Goal: Task Accomplishment & Management: Use online tool/utility

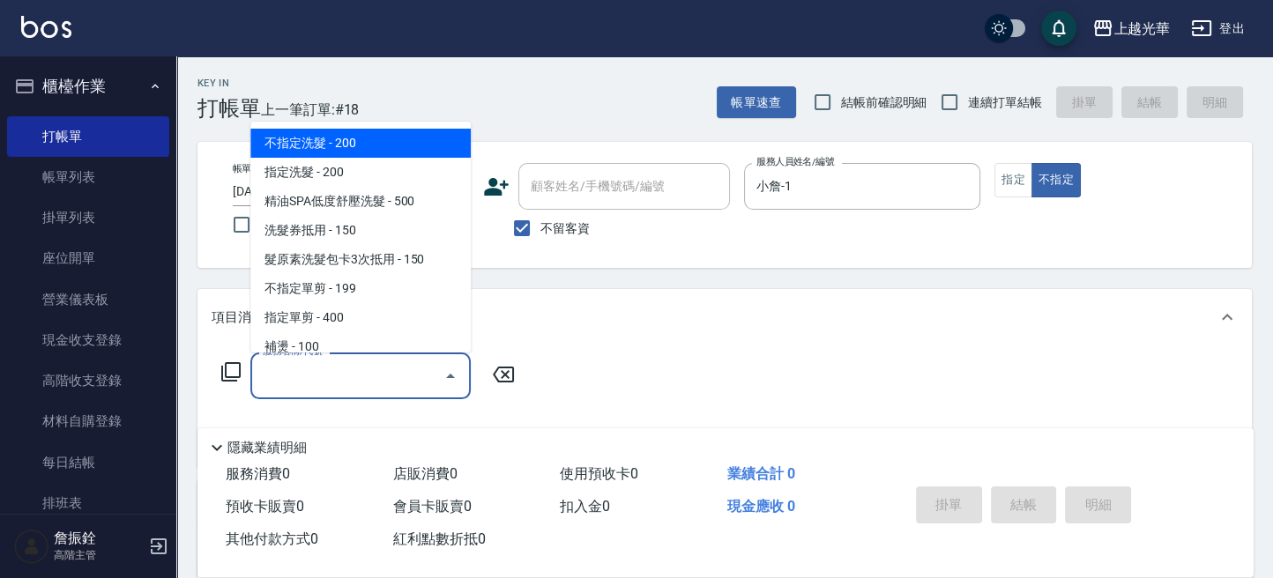
drag, startPoint x: 371, startPoint y: 362, endPoint x: 462, endPoint y: 348, distance: 91.9
click at [378, 362] on input "服務名稱/代號" at bounding box center [347, 375] width 178 height 31
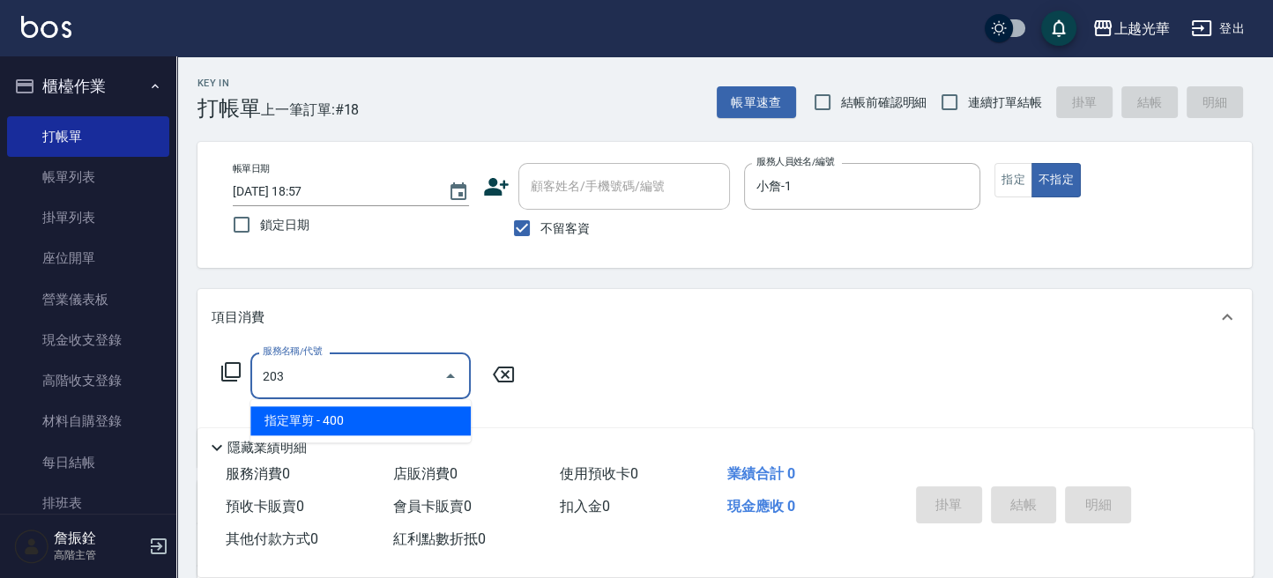
type input "指定單剪(203)"
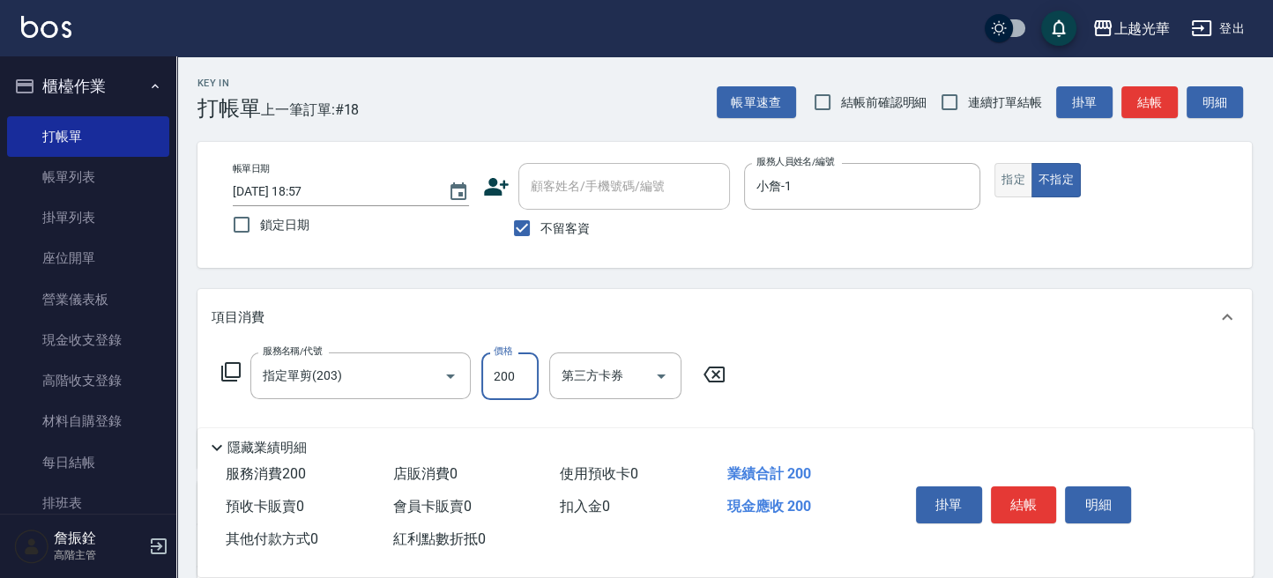
type input "200"
click at [1008, 190] on button "指定" at bounding box center [1013, 180] width 38 height 34
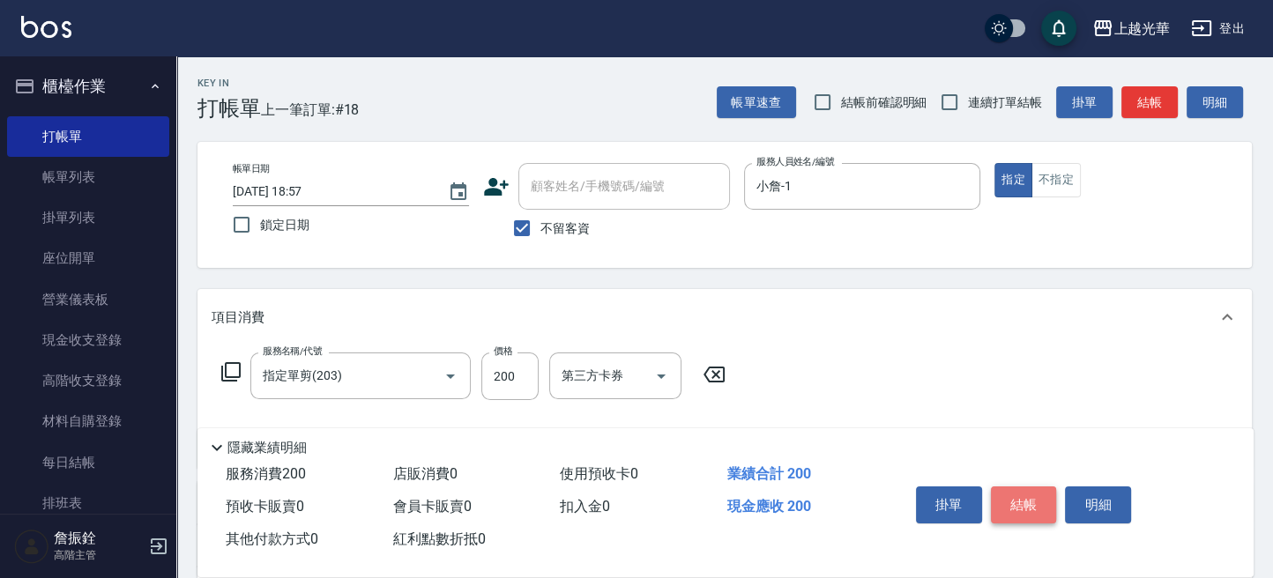
click at [1018, 487] on button "結帳" at bounding box center [1024, 505] width 66 height 37
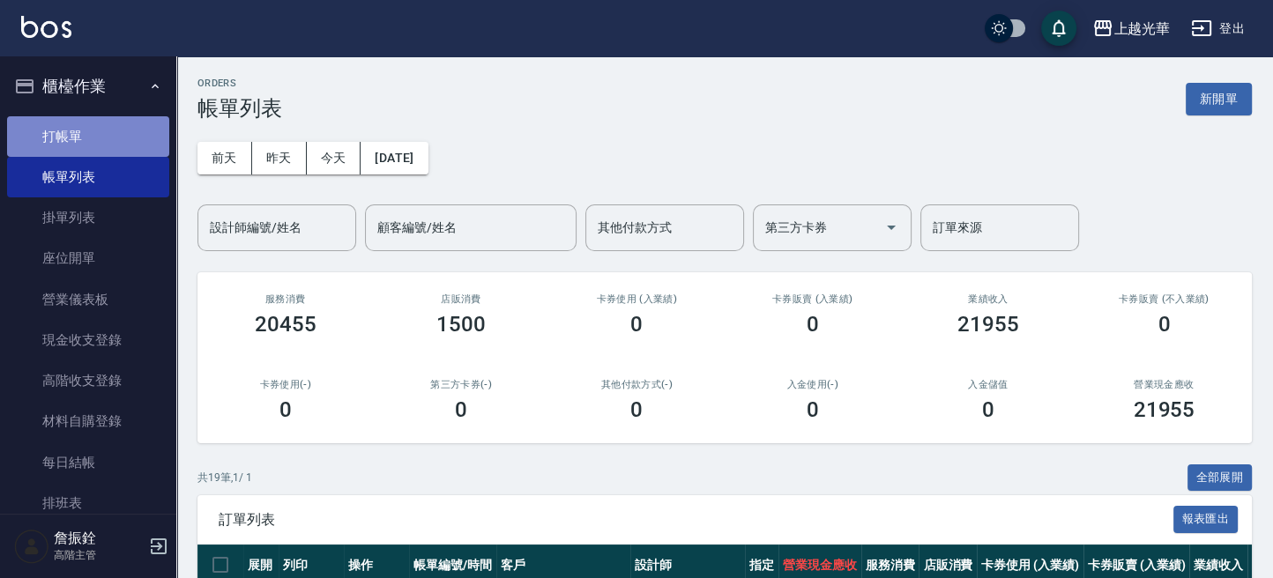
click at [114, 135] on link "打帳單" at bounding box center [88, 136] width 162 height 41
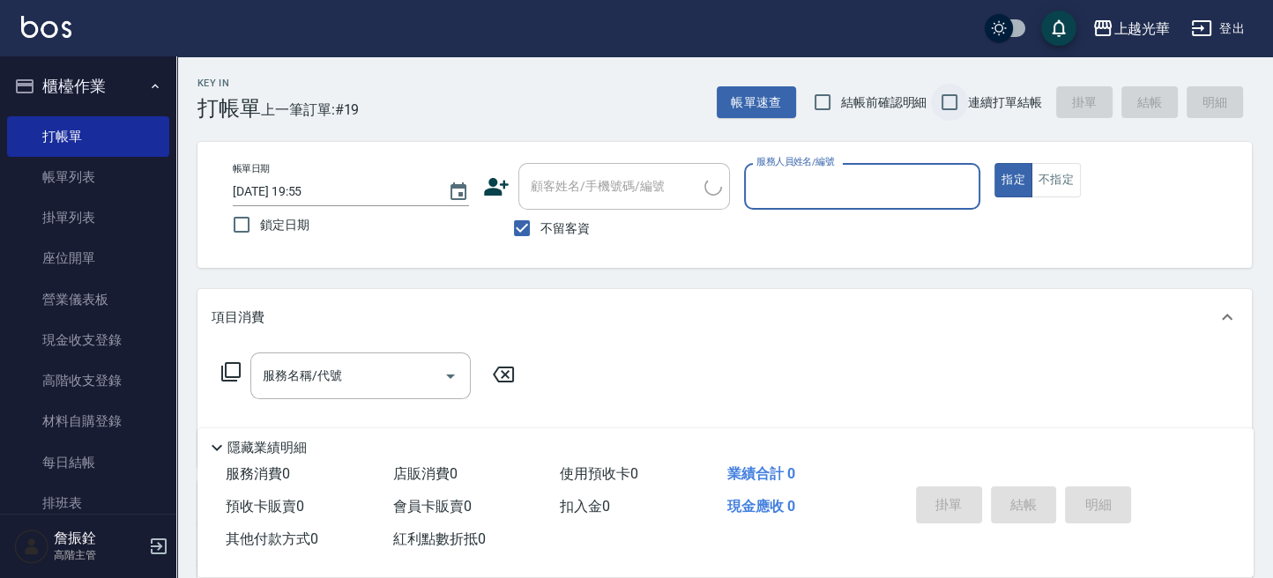
click at [931, 96] on input "連續打單結帳" at bounding box center [949, 102] width 37 height 37
checkbox input "true"
click at [829, 178] on input "服務人員姓名/編號" at bounding box center [862, 186] width 220 height 31
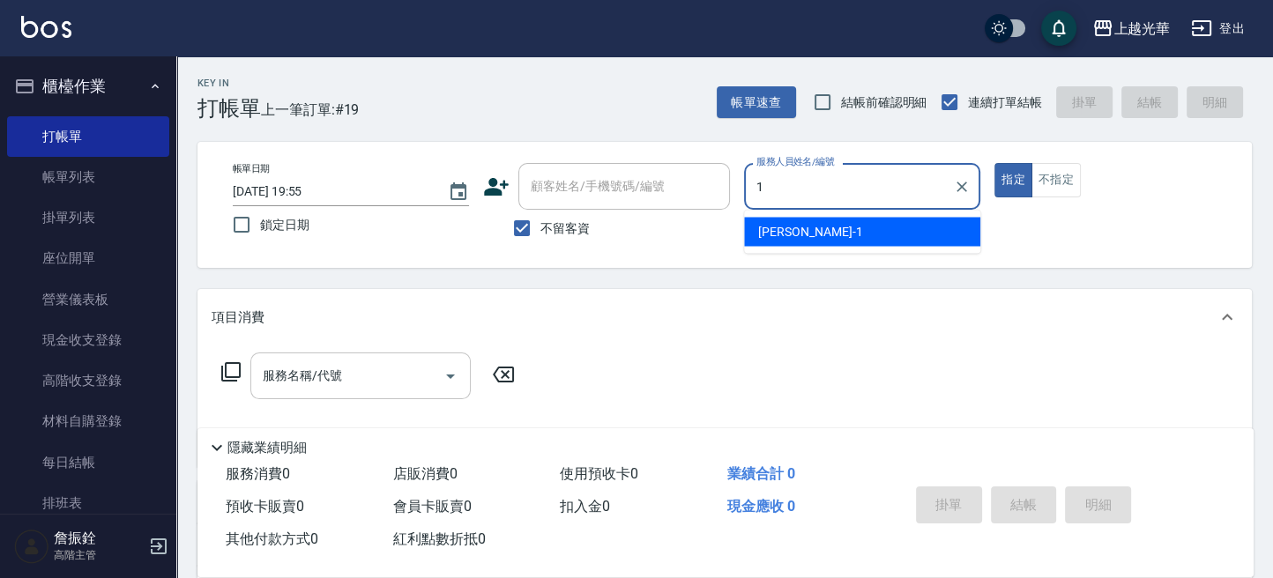
type input "1"
type button "true"
type input "小詹-1"
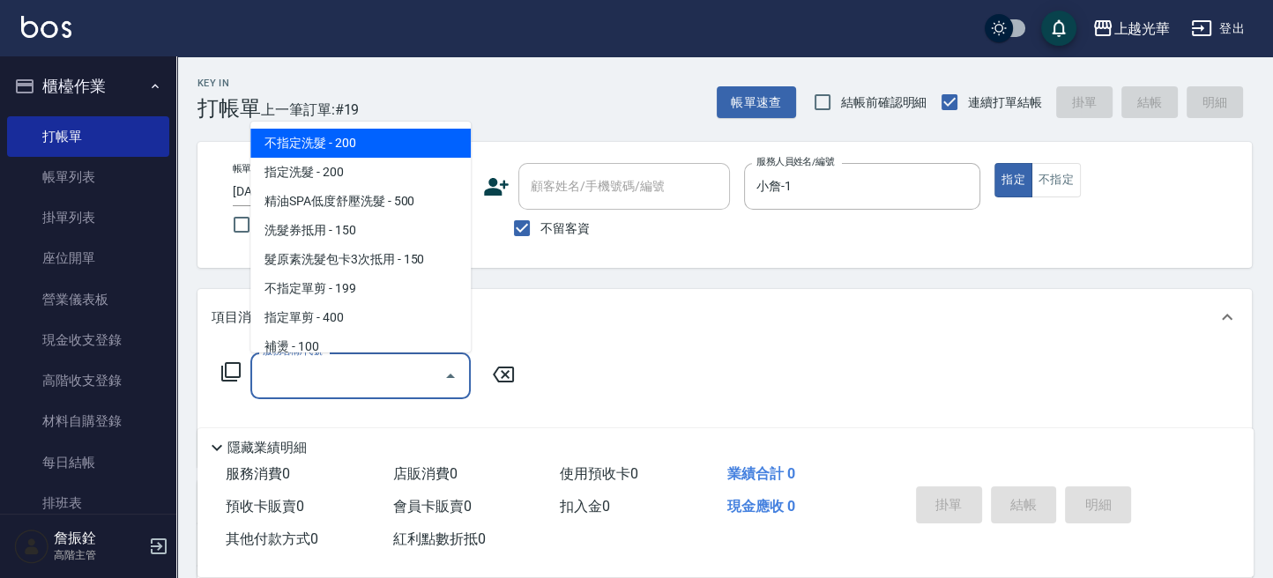
click at [331, 373] on input "服務名稱/代號" at bounding box center [347, 375] width 178 height 31
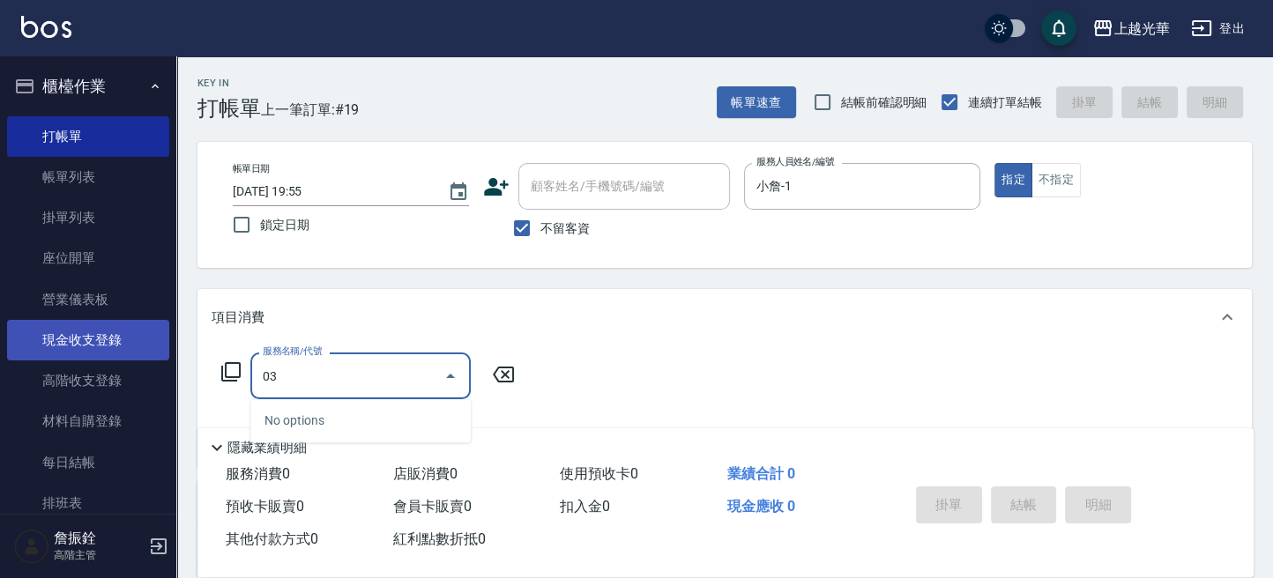
drag, startPoint x: 192, startPoint y: 358, endPoint x: 152, endPoint y: 345, distance: 41.8
click at [130, 343] on div "上越光華 登出 櫃檯作業 打帳單 帳單列表 掛單列表 座位開單 營業儀表板 現金收支登錄 高階收支登錄 材料自購登錄 每日結帳 排班表 現場電腦打卡 掃碼打卡…" at bounding box center [636, 408] width 1273 height 817
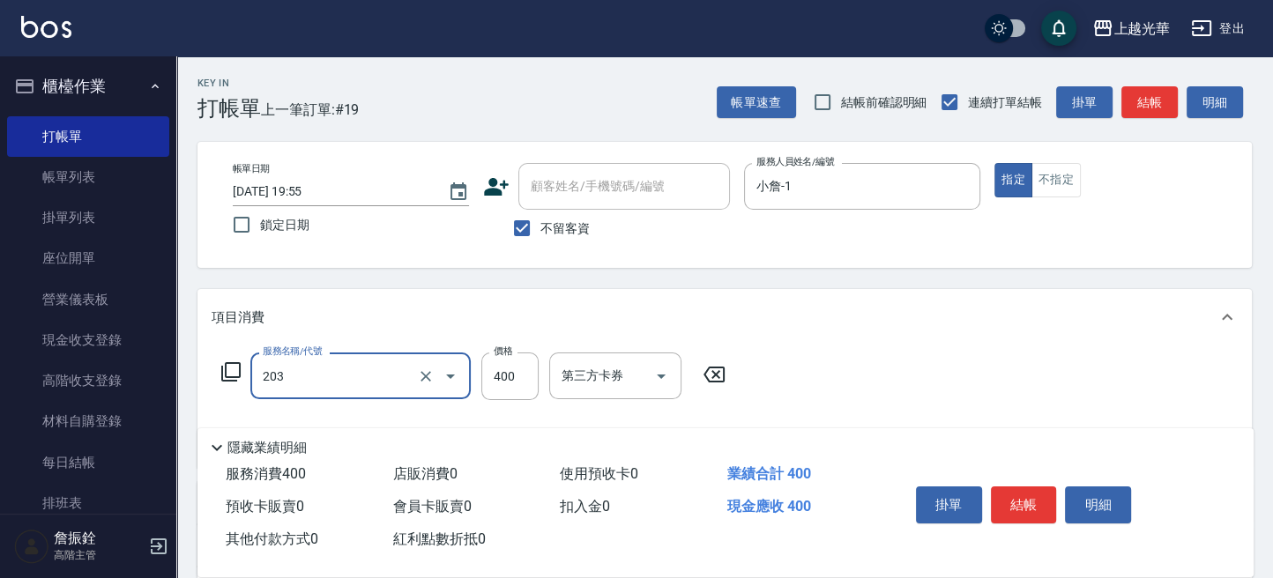
type input "指定單剪(203)"
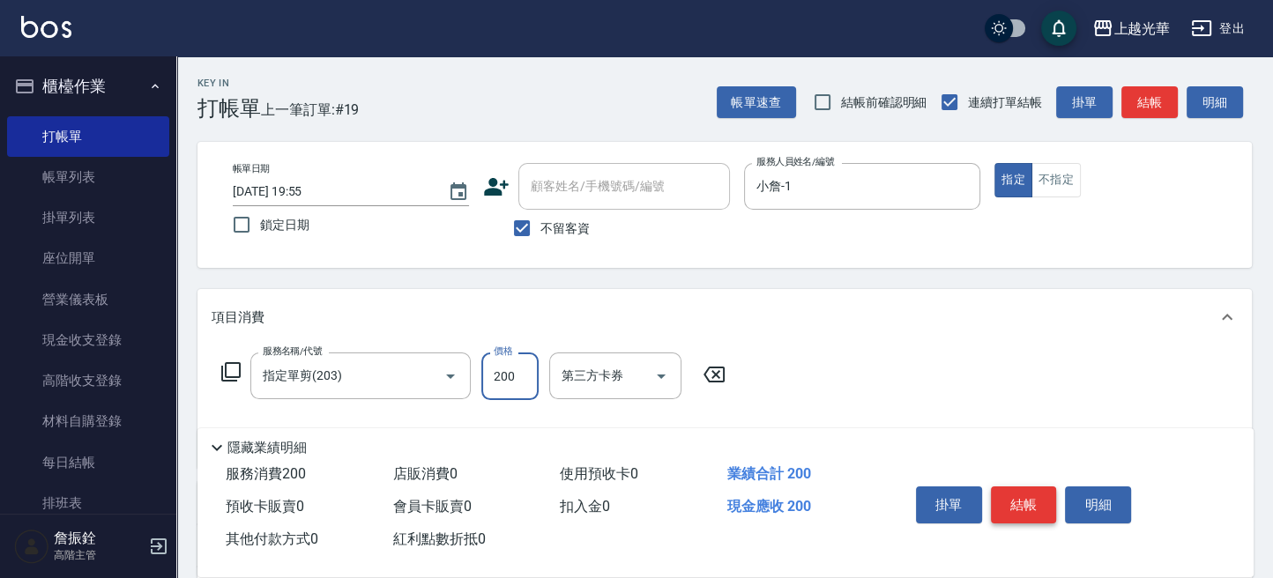
type input "200"
click at [1011, 487] on button "結帳" at bounding box center [1024, 505] width 66 height 37
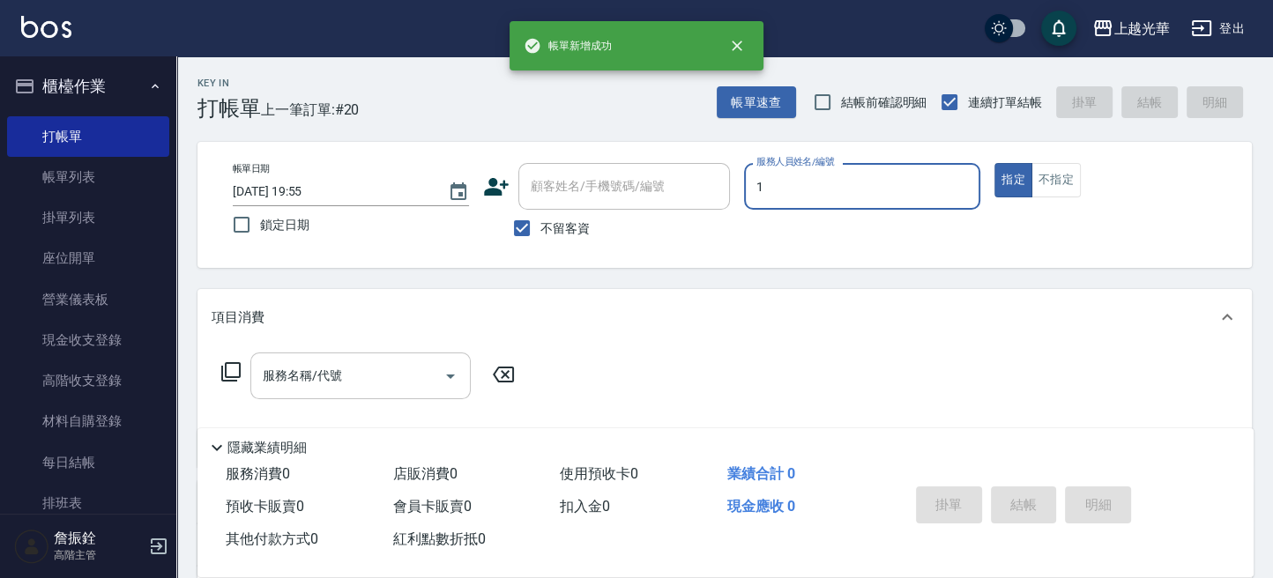
type input "小詹-1"
click at [365, 385] on input "服務名稱/代號" at bounding box center [347, 375] width 178 height 31
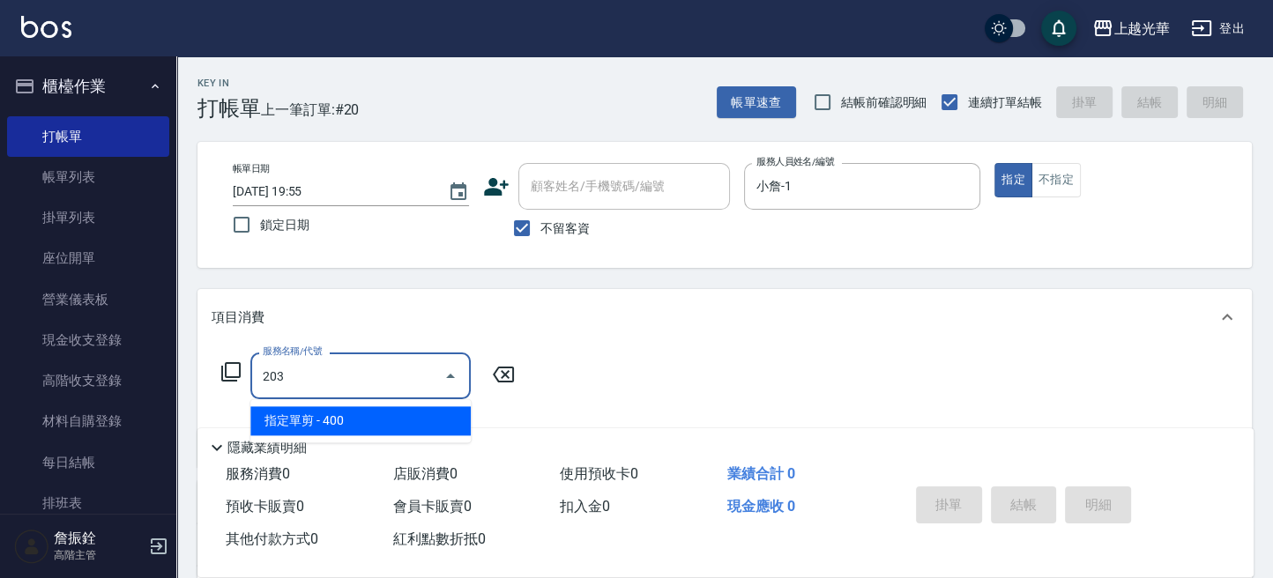
type input "指定單剪(203)"
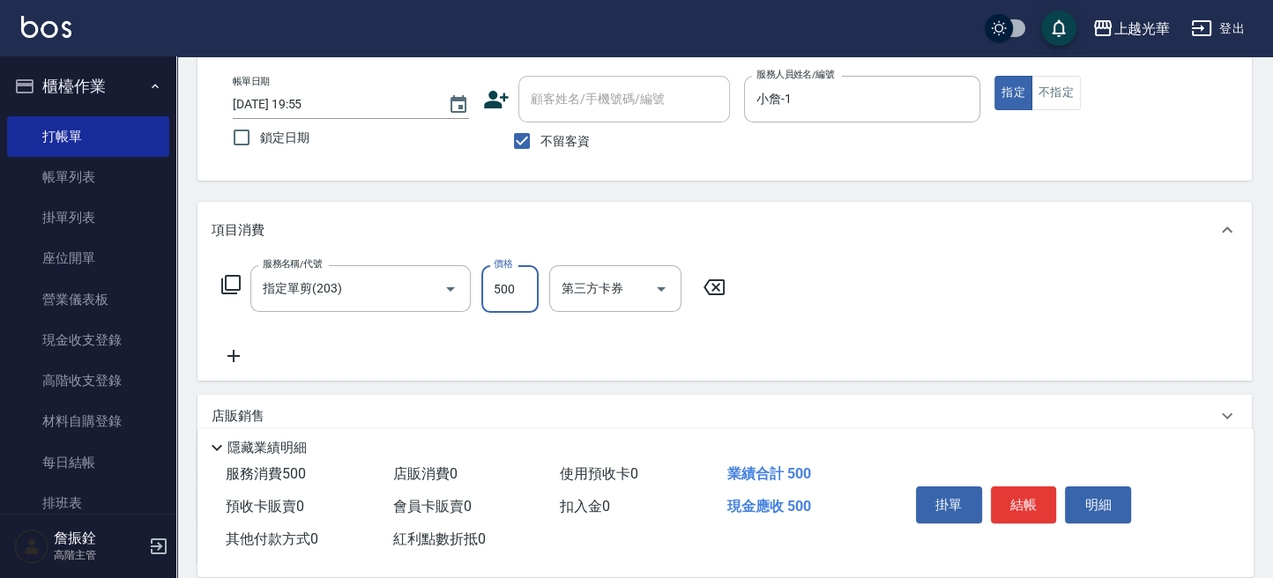
scroll to position [117, 0]
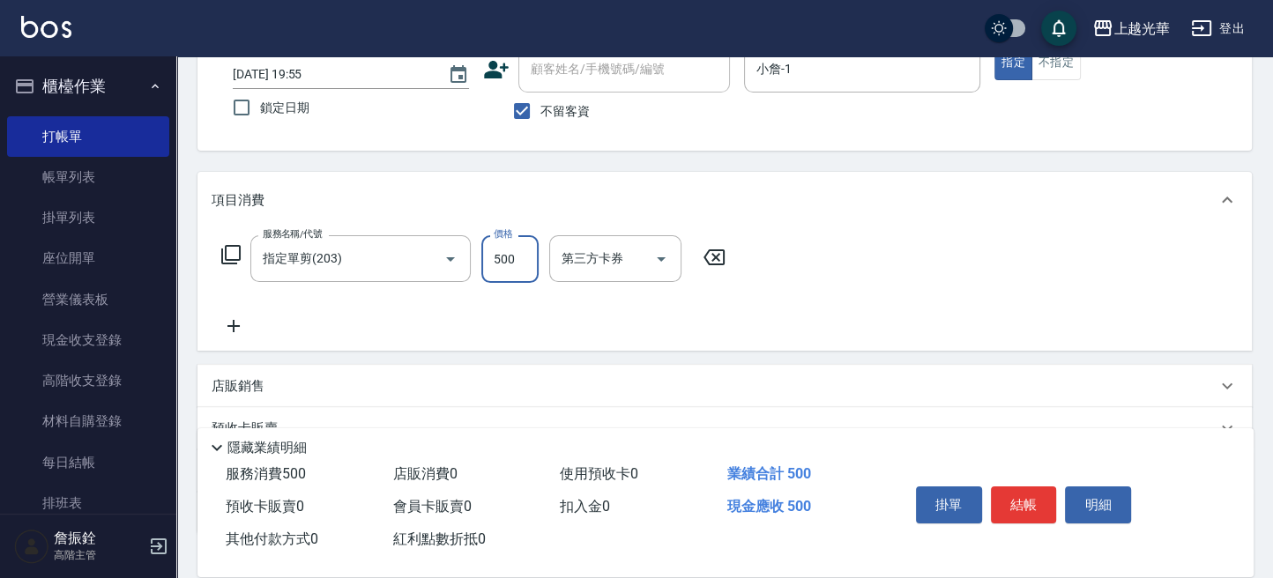
type input "500"
drag, startPoint x: 239, startPoint y: 345, endPoint x: 235, endPoint y: 331, distance: 14.5
click at [239, 341] on div "服務名稱/代號 指定單剪(203) 服務名稱/代號 價格 500 價格 第三方卡券 第三方卡券" at bounding box center [724, 289] width 1054 height 123
click at [240, 331] on icon at bounding box center [234, 326] width 44 height 21
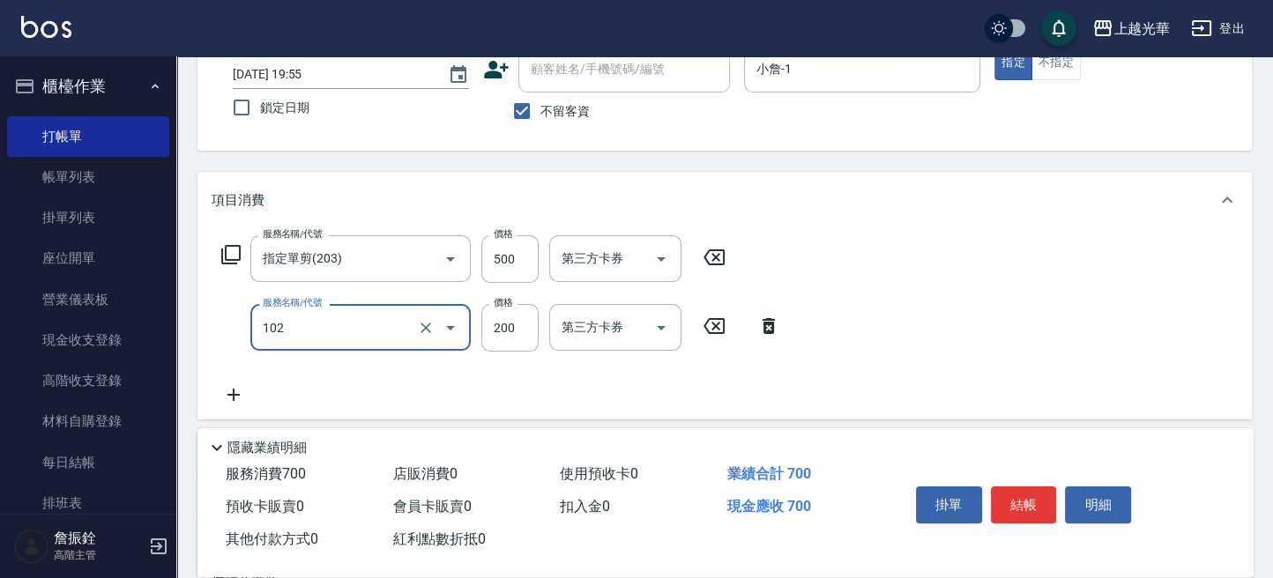
type input "指定洗髮(102)"
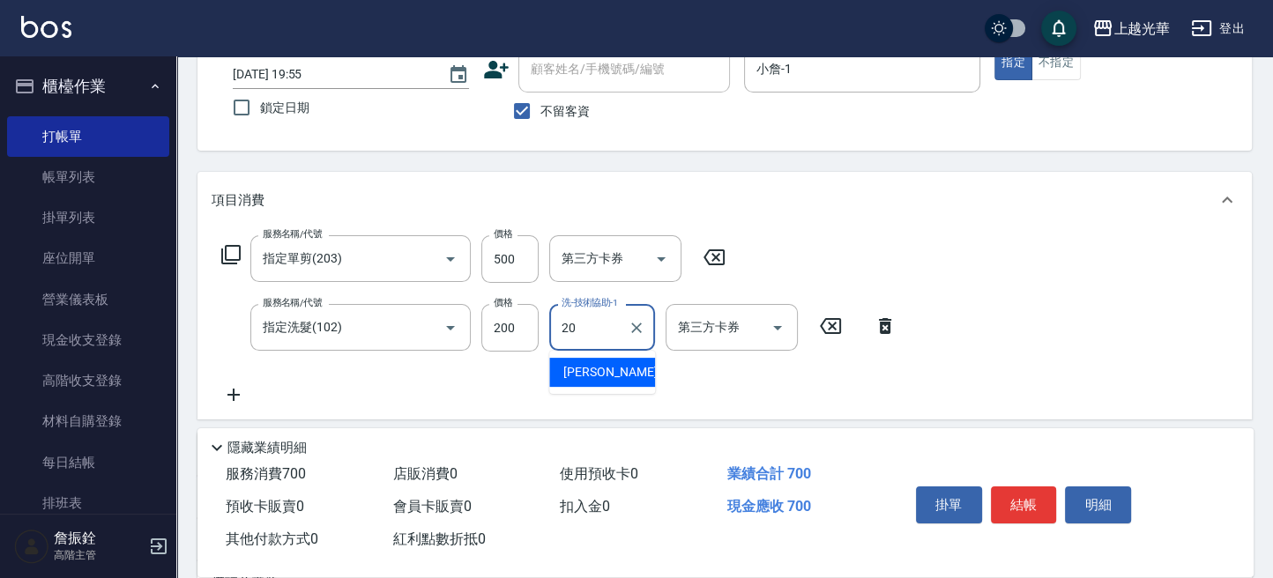
type input "顏秉宏-20"
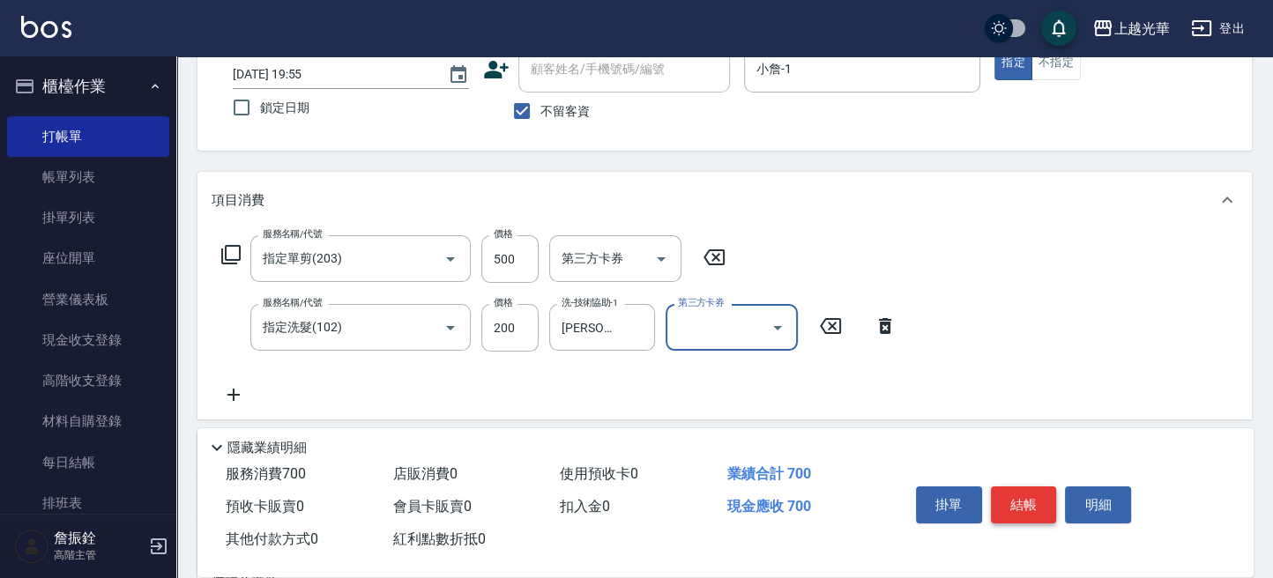
drag, startPoint x: 1022, startPoint y: 477, endPoint x: 1021, endPoint y: 491, distance: 14.1
click at [1022, 480] on div "掛單 結帳 明細" at bounding box center [1024, 507] width 230 height 56
click at [1021, 491] on button "結帳" at bounding box center [1024, 505] width 66 height 37
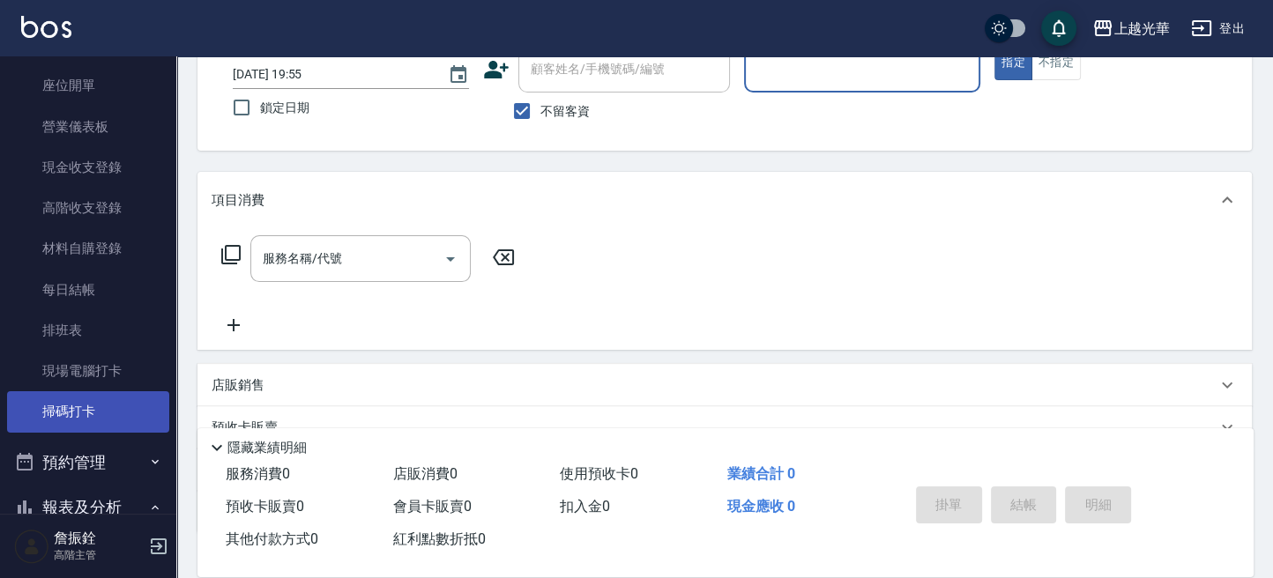
scroll to position [353, 0]
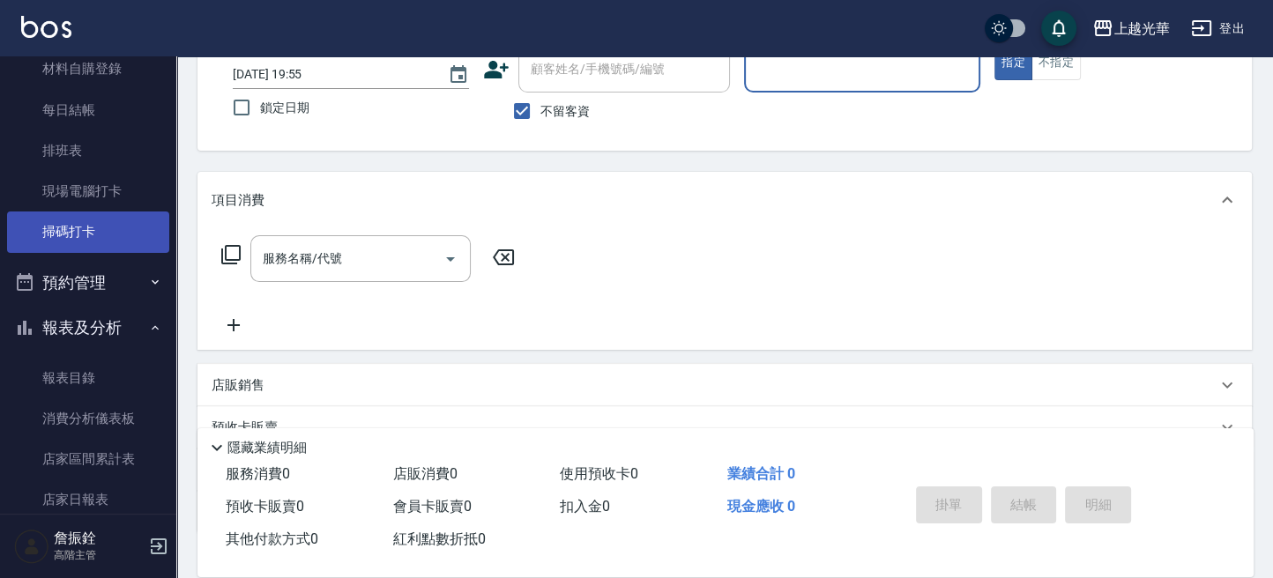
click at [126, 227] on link "掃碼打卡" at bounding box center [88, 232] width 162 height 41
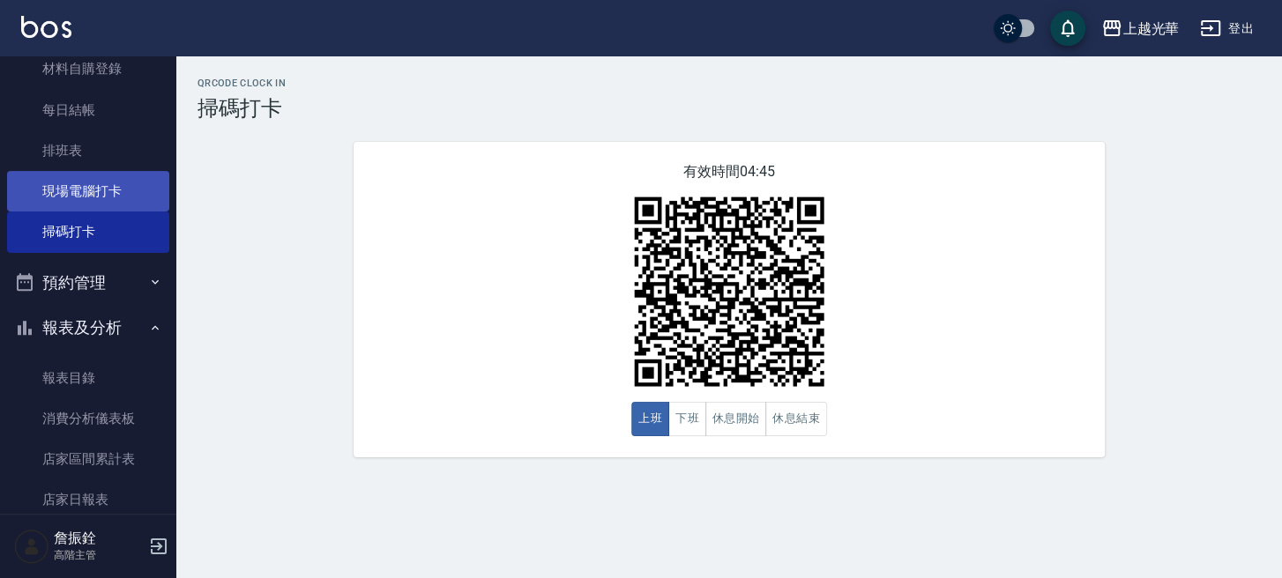
click at [142, 199] on link "現場電腦打卡" at bounding box center [88, 191] width 162 height 41
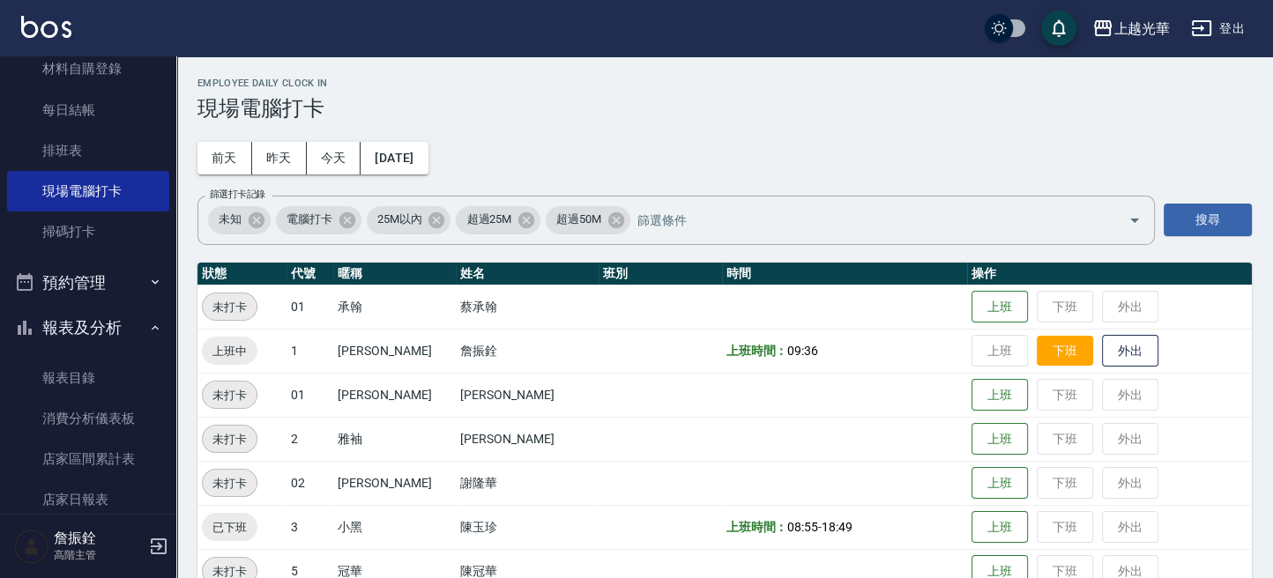
click at [1037, 361] on button "下班" at bounding box center [1064, 351] width 56 height 31
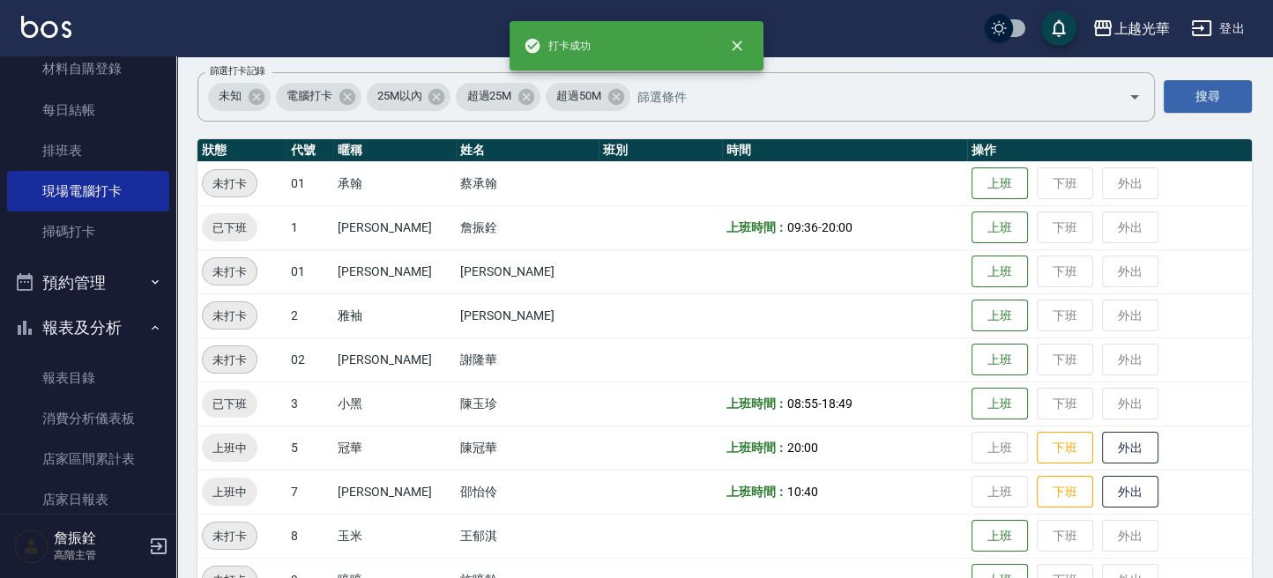
scroll to position [234, 0]
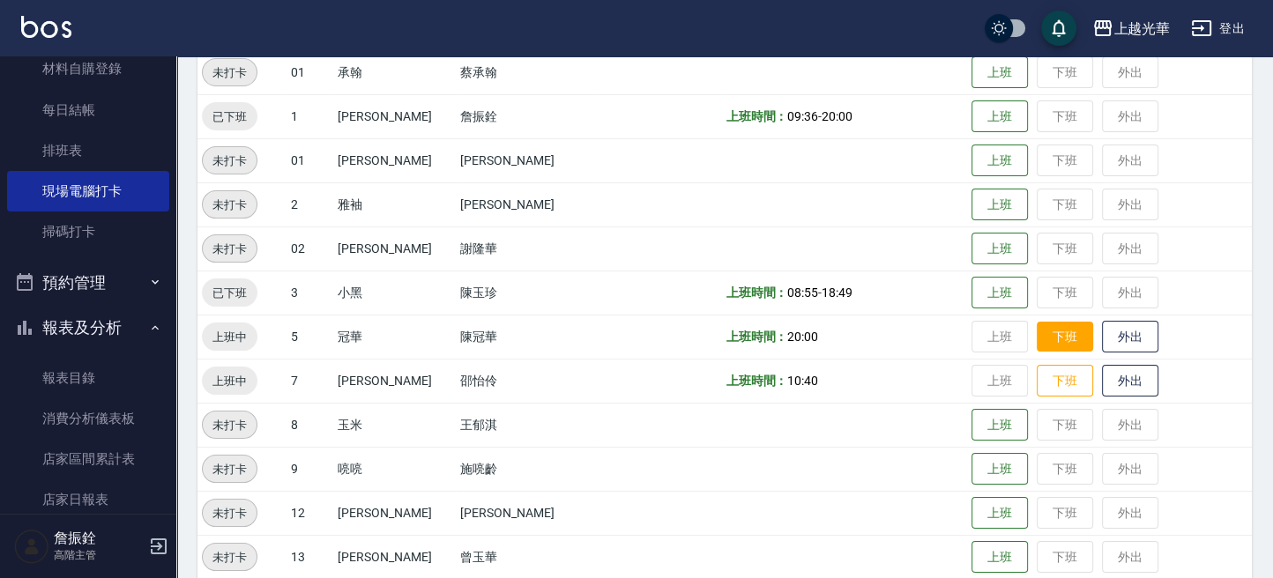
click at [1050, 338] on button "下班" at bounding box center [1064, 337] width 56 height 31
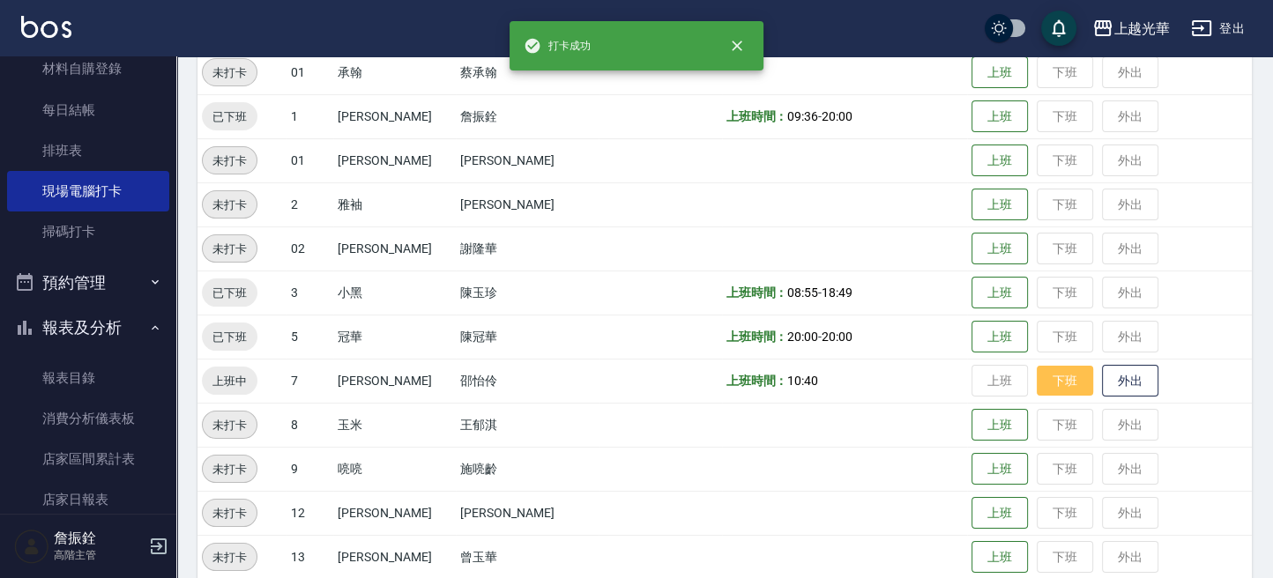
click at [1050, 390] on button "下班" at bounding box center [1064, 381] width 56 height 31
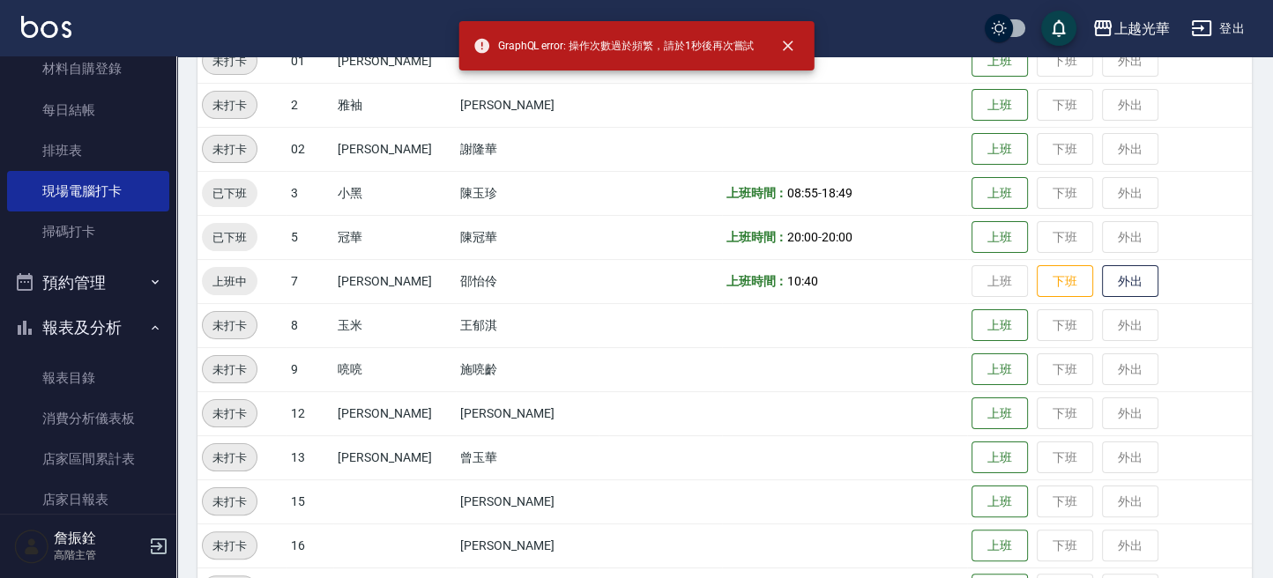
scroll to position [353, 0]
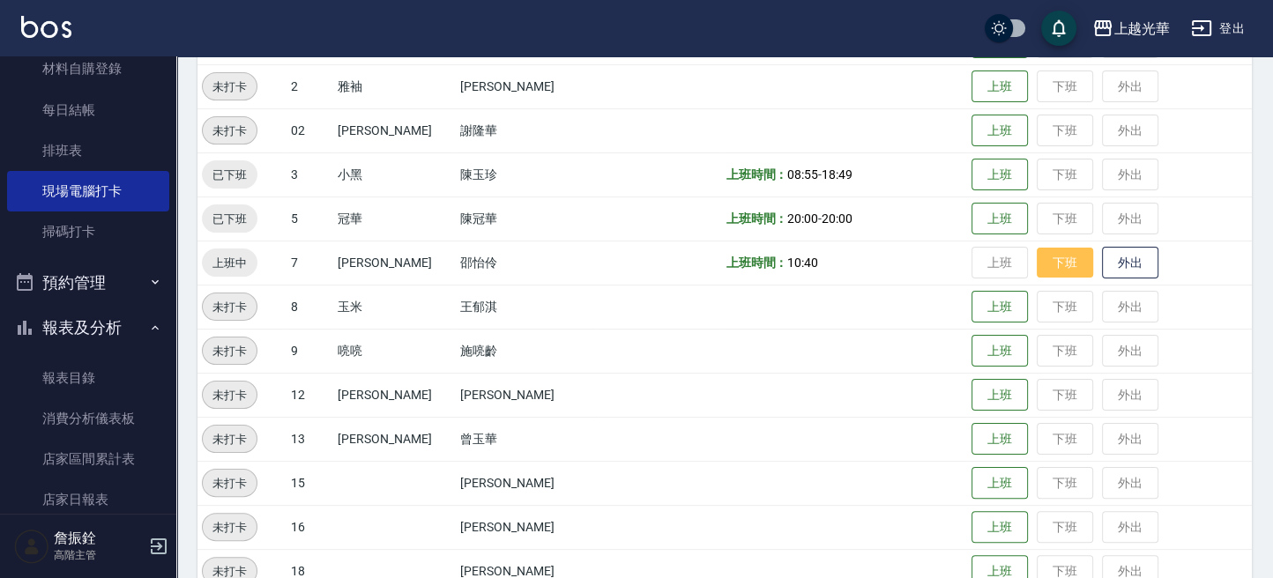
click at [1036, 271] on button "下班" at bounding box center [1064, 263] width 56 height 31
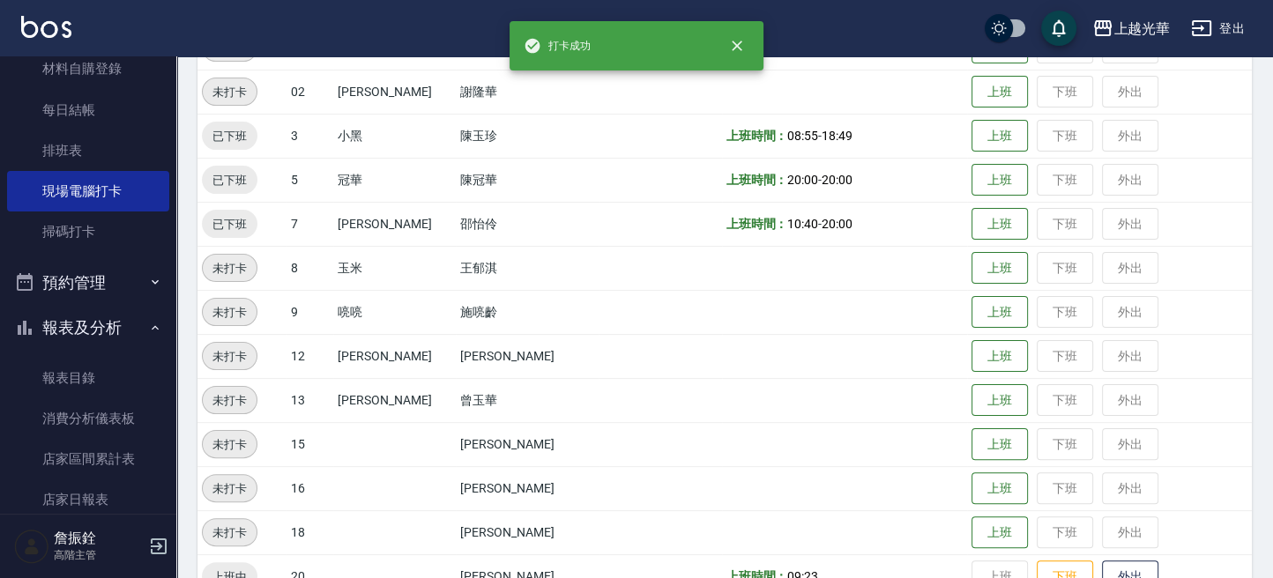
scroll to position [476, 0]
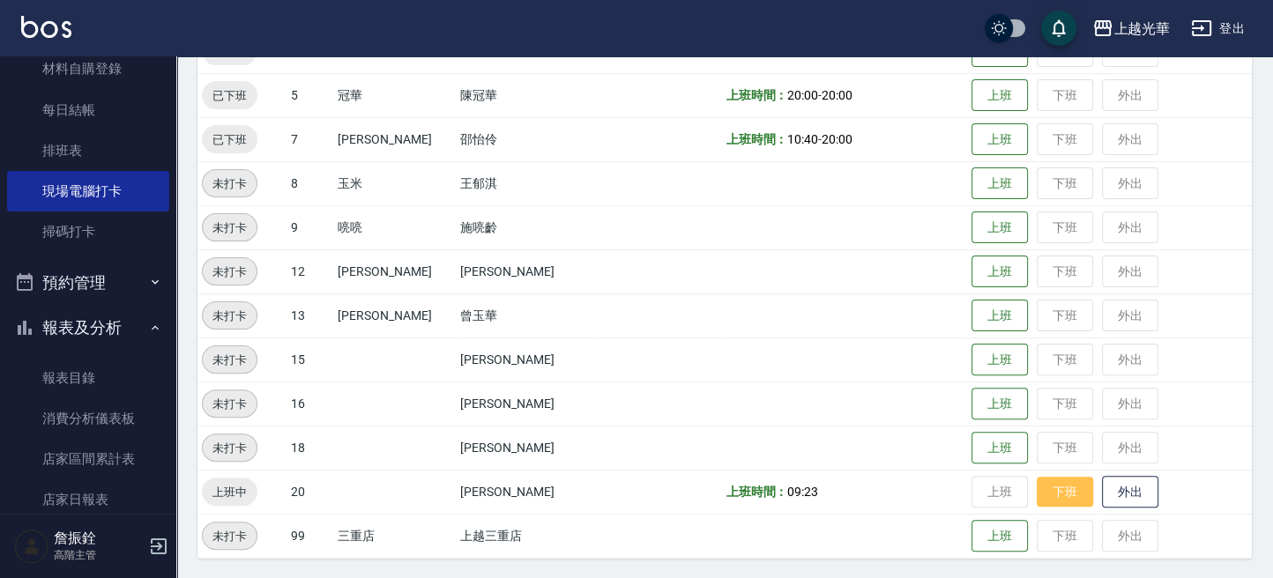
click at [1037, 491] on button "下班" at bounding box center [1064, 492] width 56 height 31
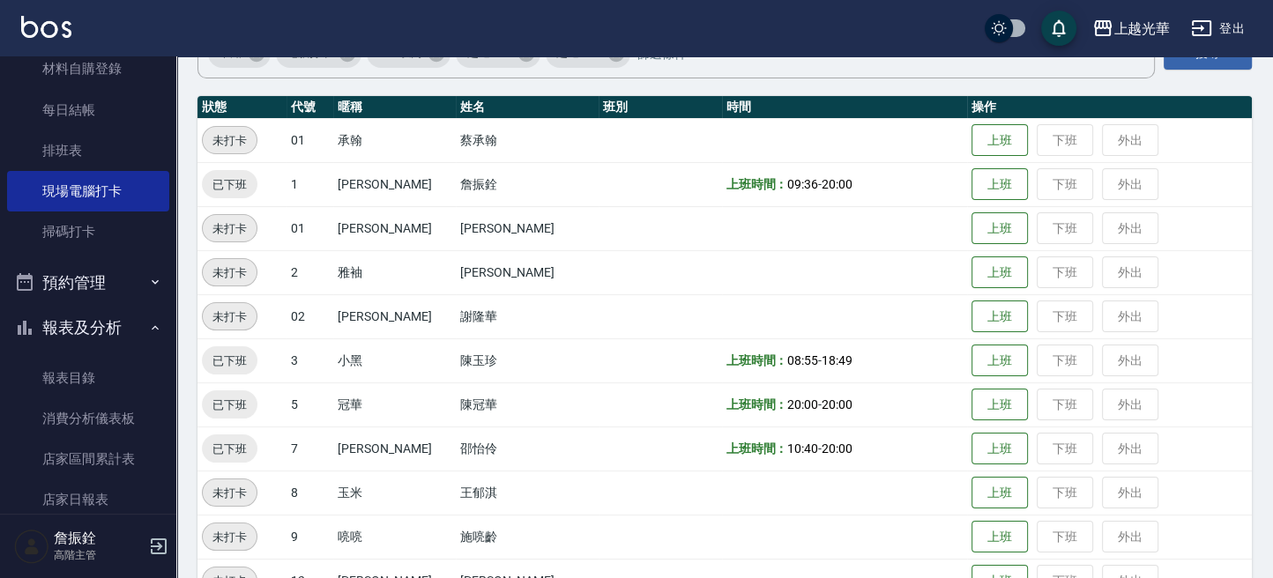
scroll to position [353, 0]
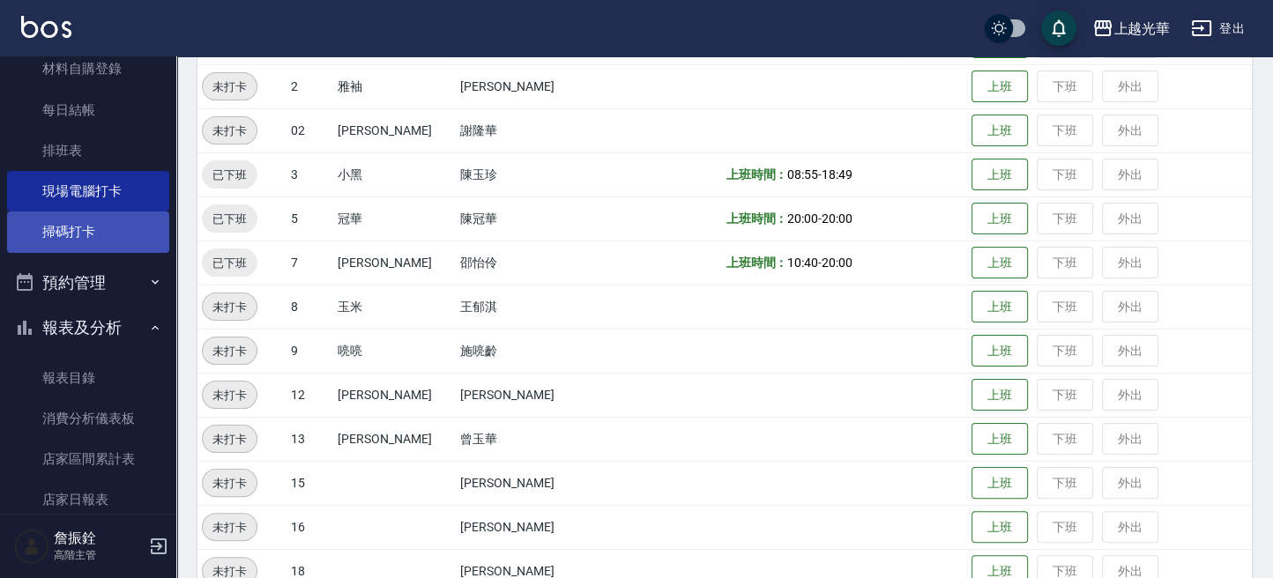
click at [19, 234] on link "掃碼打卡" at bounding box center [88, 232] width 162 height 41
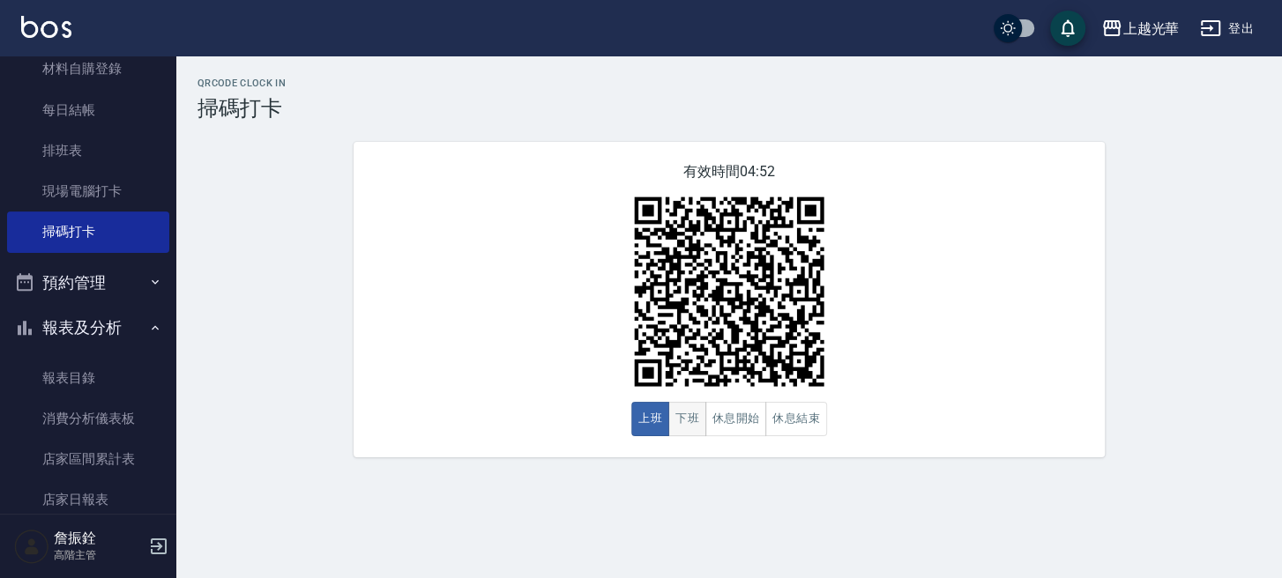
click at [692, 412] on button "下班" at bounding box center [687, 419] width 38 height 34
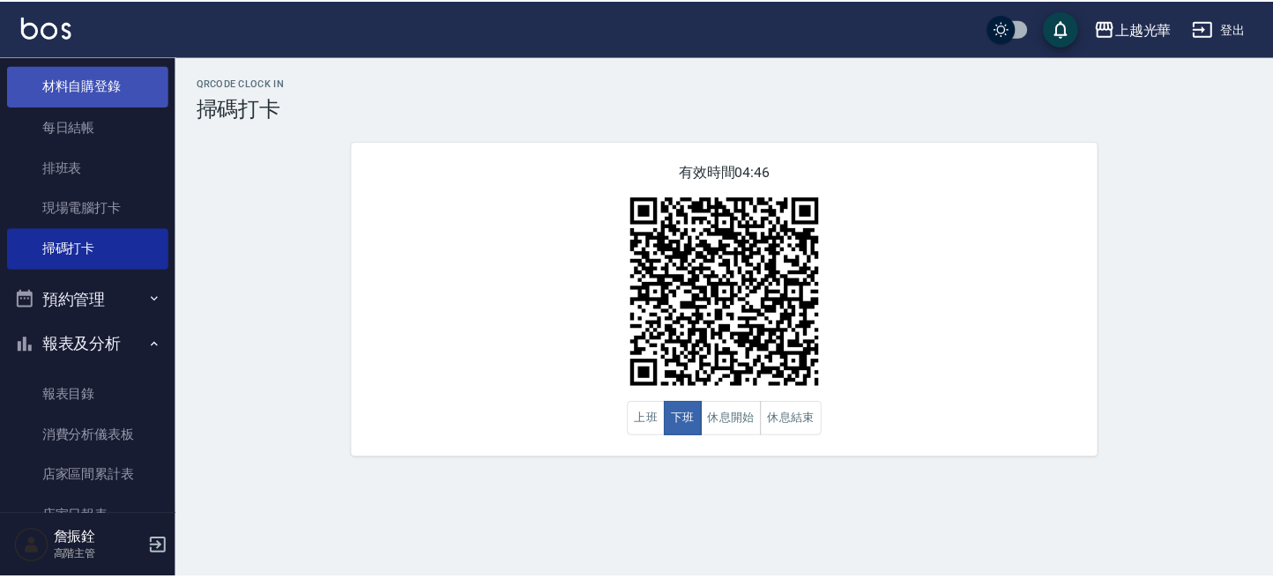
scroll to position [353, 0]
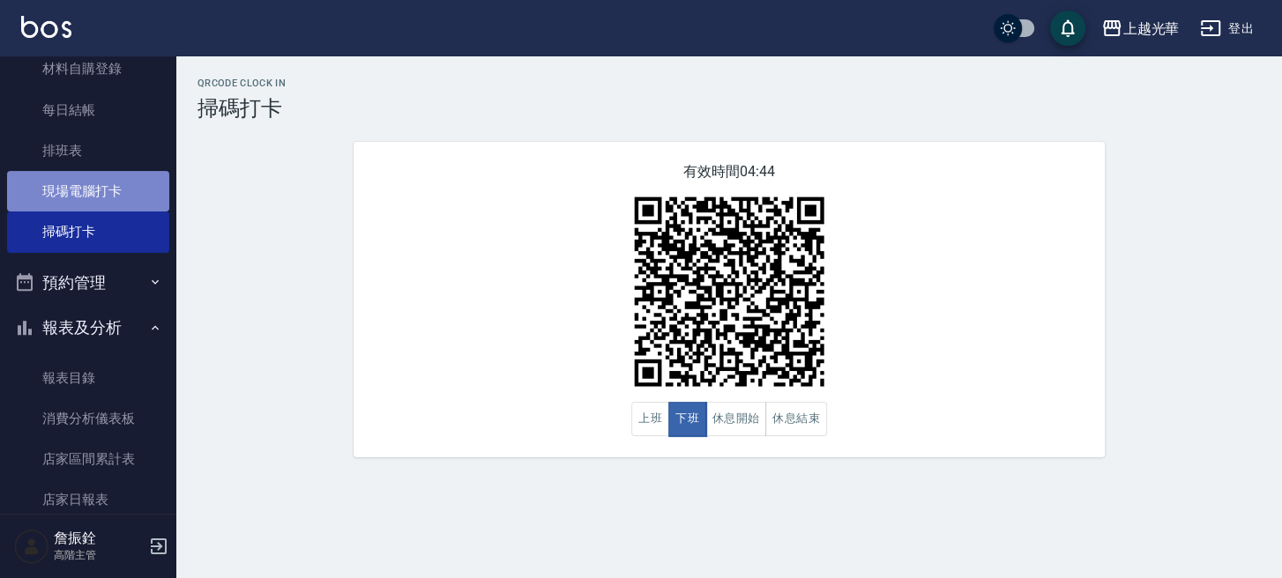
click at [112, 172] on link "現場電腦打卡" at bounding box center [88, 191] width 162 height 41
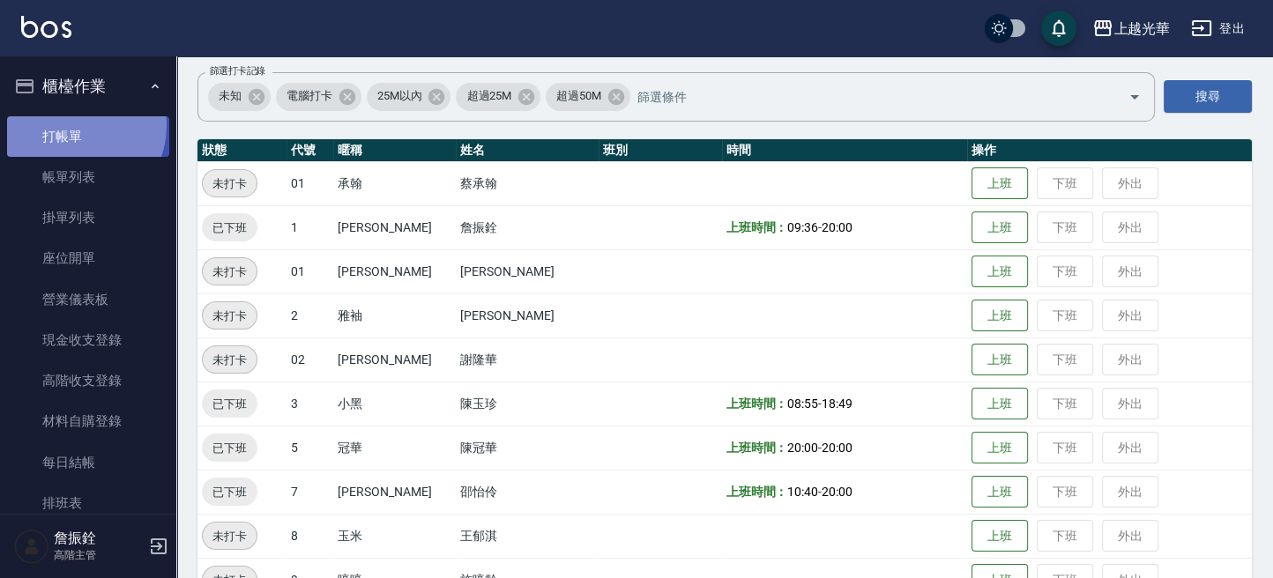
click at [74, 125] on link "打帳單" at bounding box center [88, 136] width 162 height 41
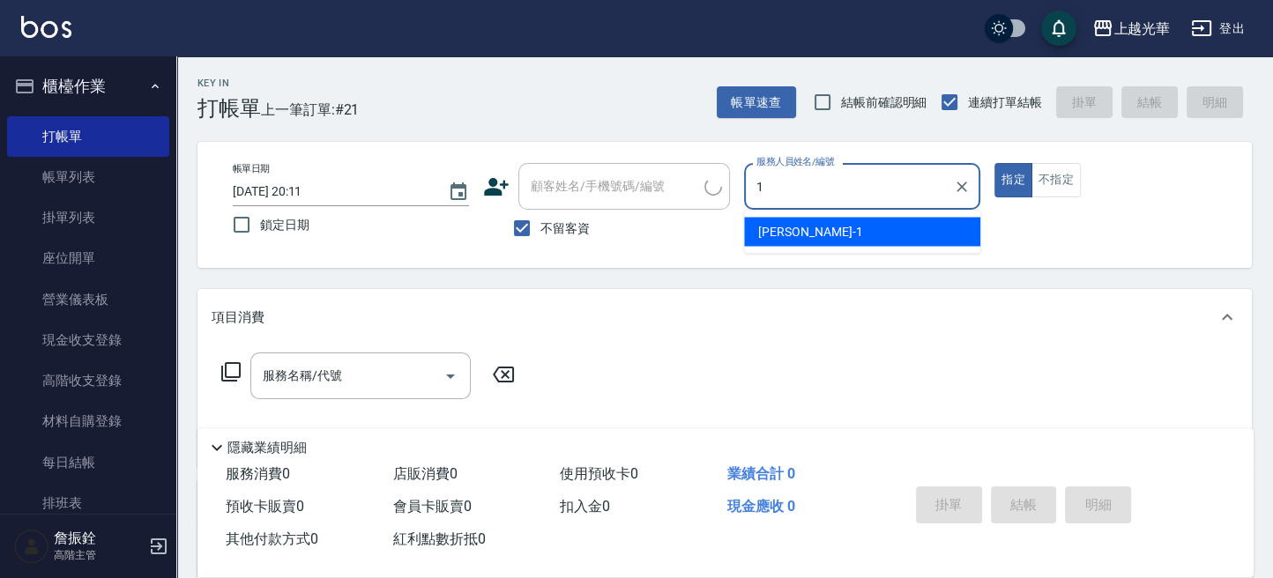
type input "1"
type button "true"
type input "小詹-1"
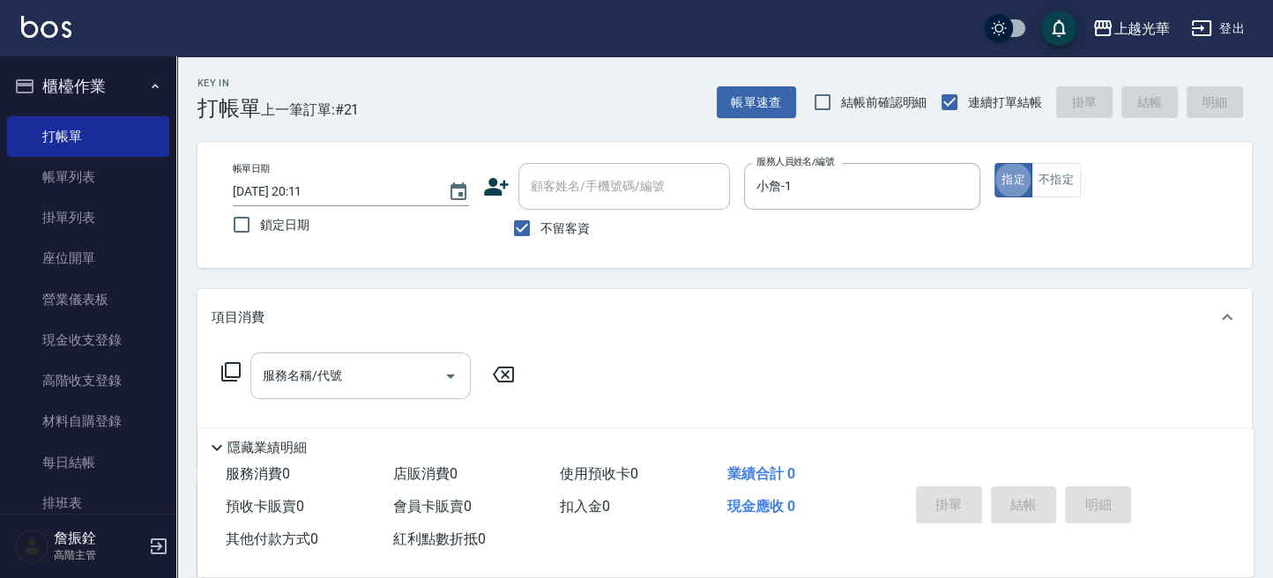
click at [383, 364] on input "服務名稱/代號" at bounding box center [347, 375] width 178 height 31
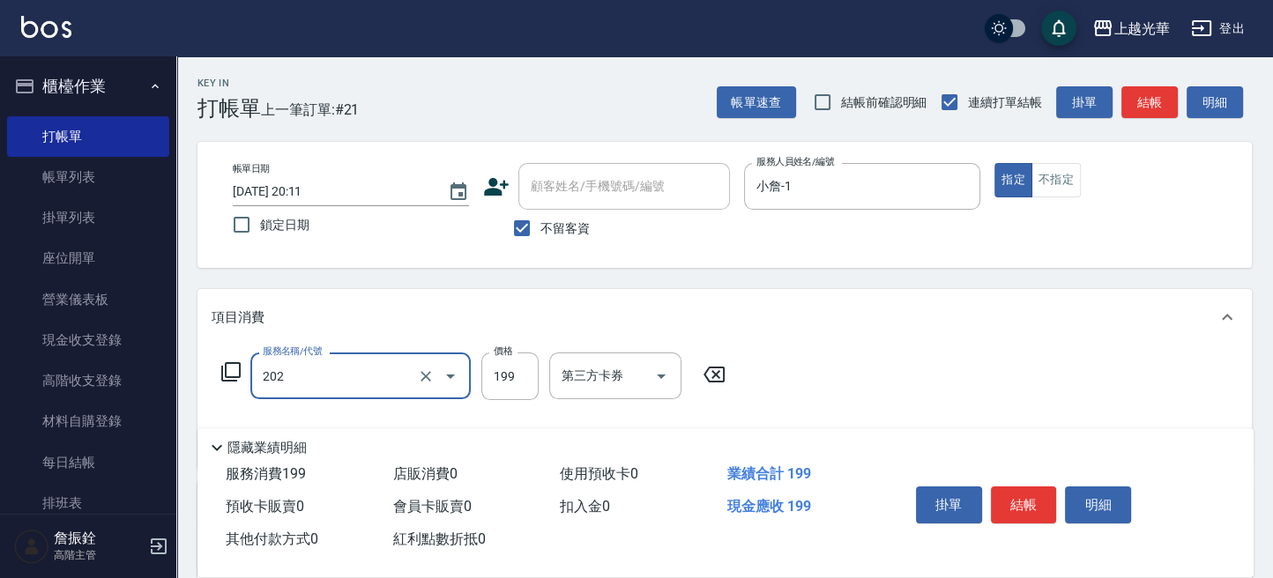
type input "不指定單剪(202)"
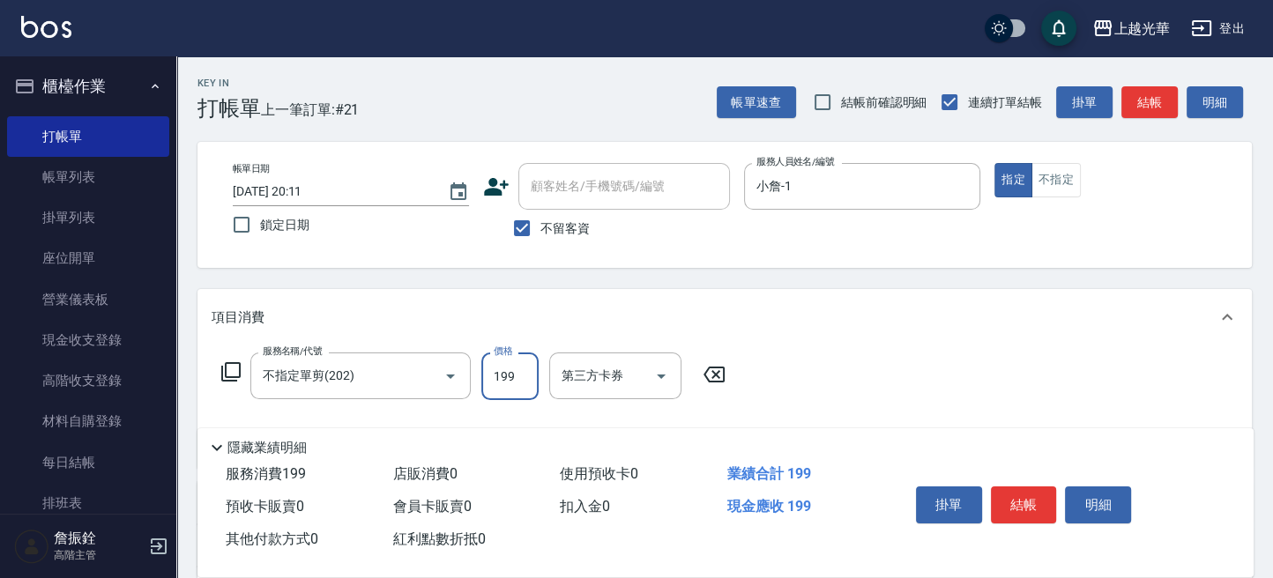
drag, startPoint x: 1047, startPoint y: 174, endPoint x: 1047, endPoint y: 348, distance: 174.5
click at [1047, 178] on button "不指定" at bounding box center [1055, 180] width 49 height 34
click at [1037, 499] on button "結帳" at bounding box center [1024, 505] width 66 height 37
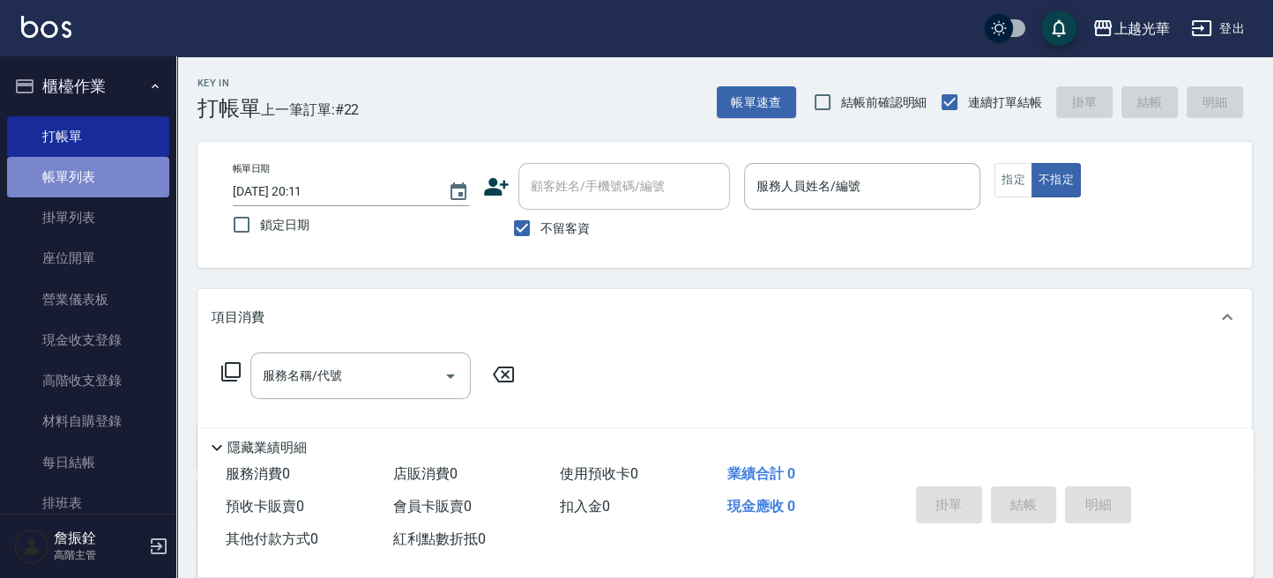
click at [99, 170] on link "帳單列表" at bounding box center [88, 177] width 162 height 41
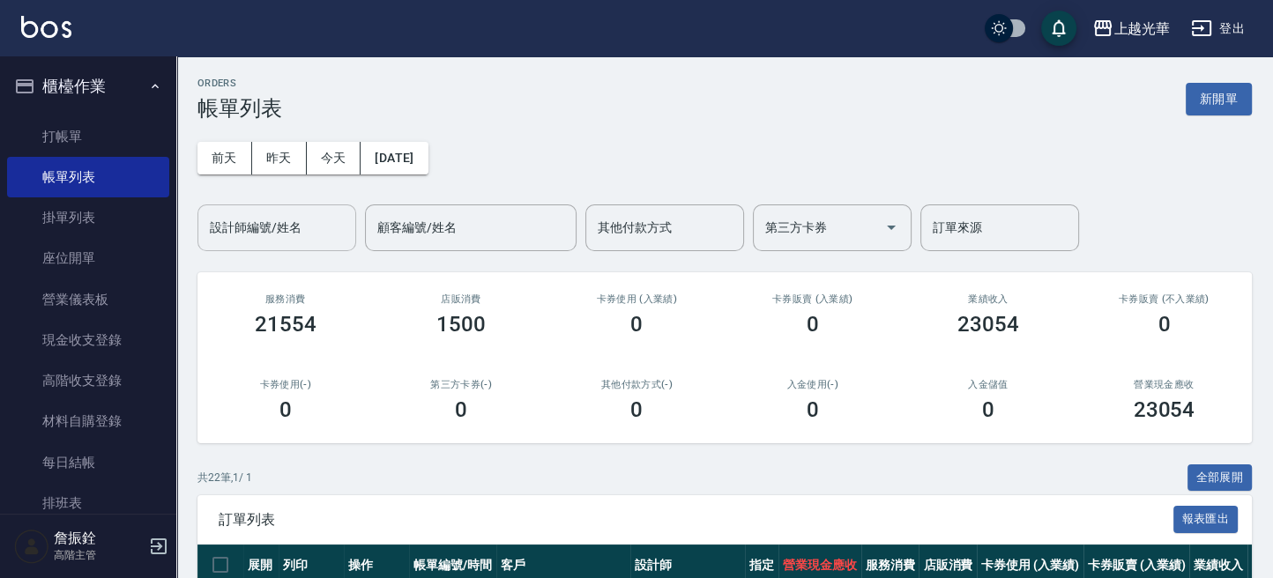
click at [283, 241] on input "設計師編號/姓名" at bounding box center [276, 227] width 143 height 31
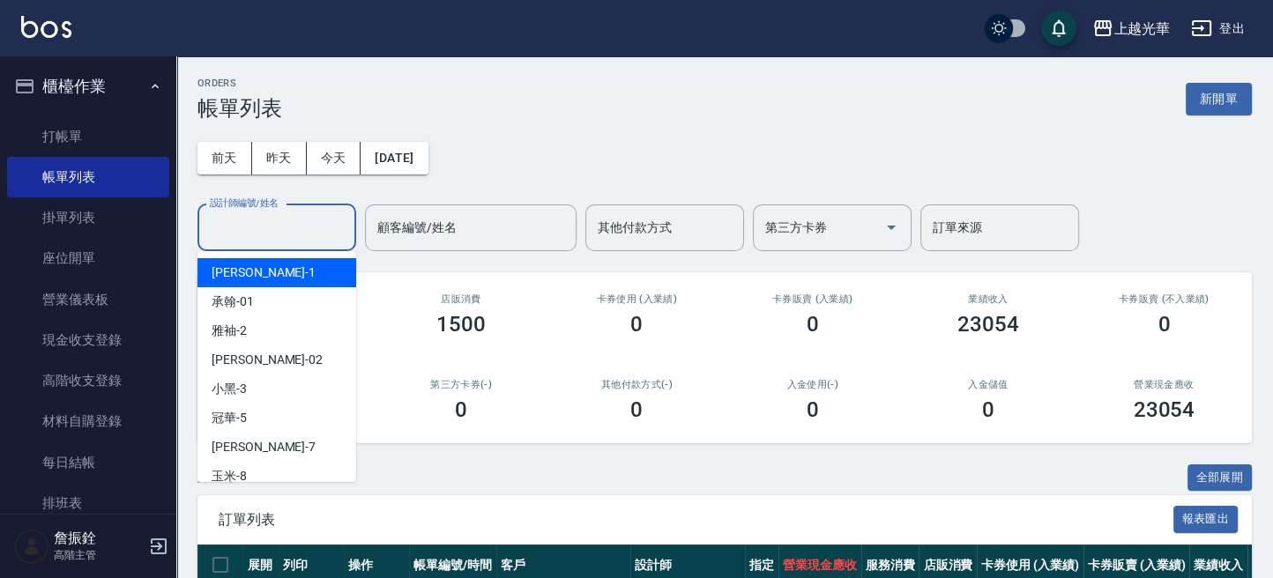
click at [292, 273] on div "小詹 -1" at bounding box center [276, 272] width 159 height 29
type input "小詹-1"
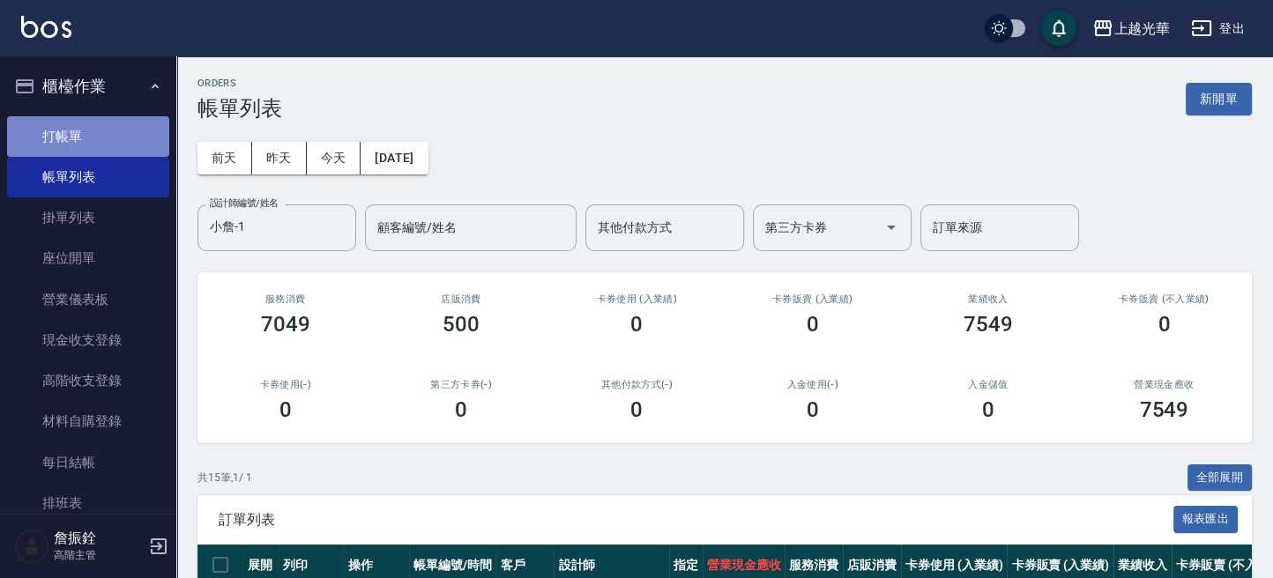
click at [100, 137] on link "打帳單" at bounding box center [88, 136] width 162 height 41
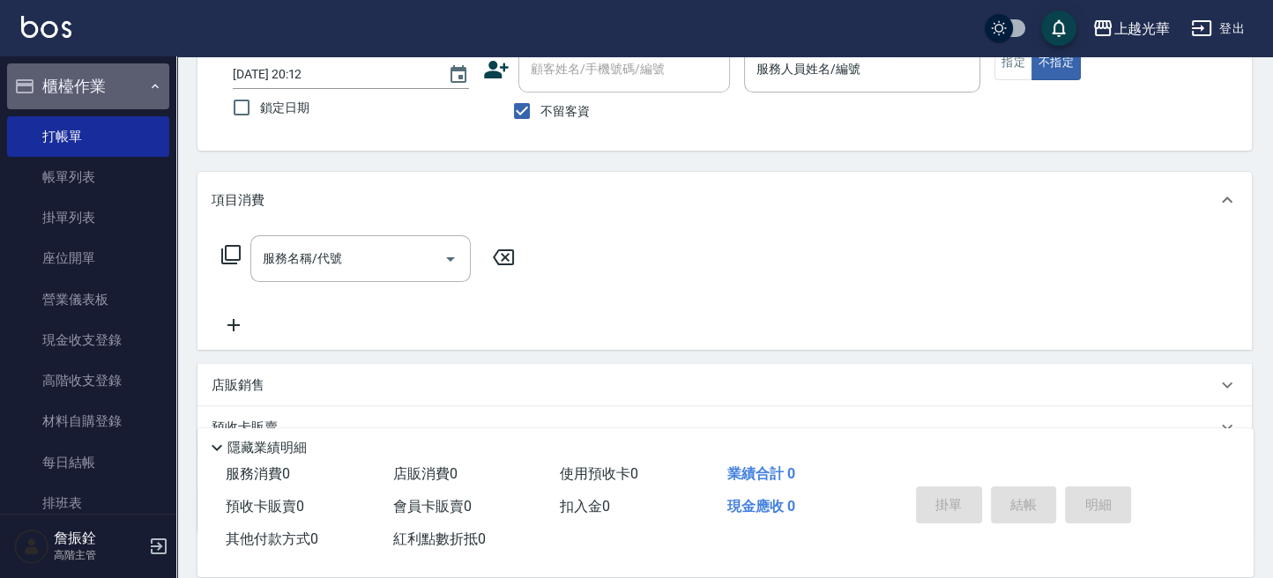
click at [129, 83] on button "櫃檯作業" at bounding box center [88, 86] width 162 height 46
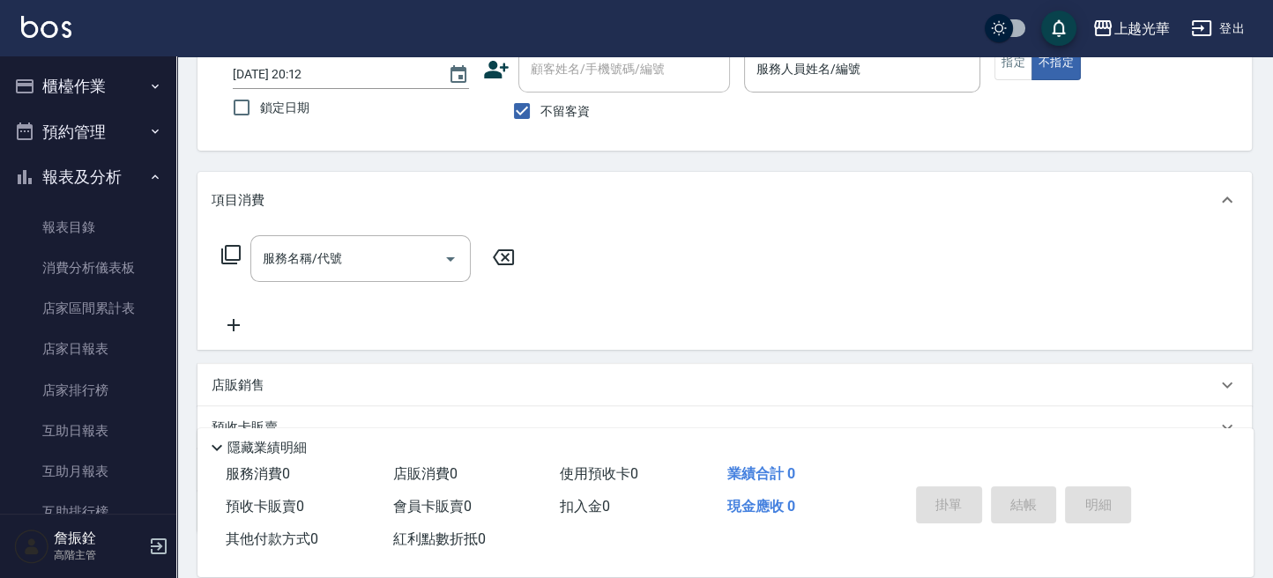
click at [126, 175] on button "報表及分析" at bounding box center [88, 177] width 162 height 46
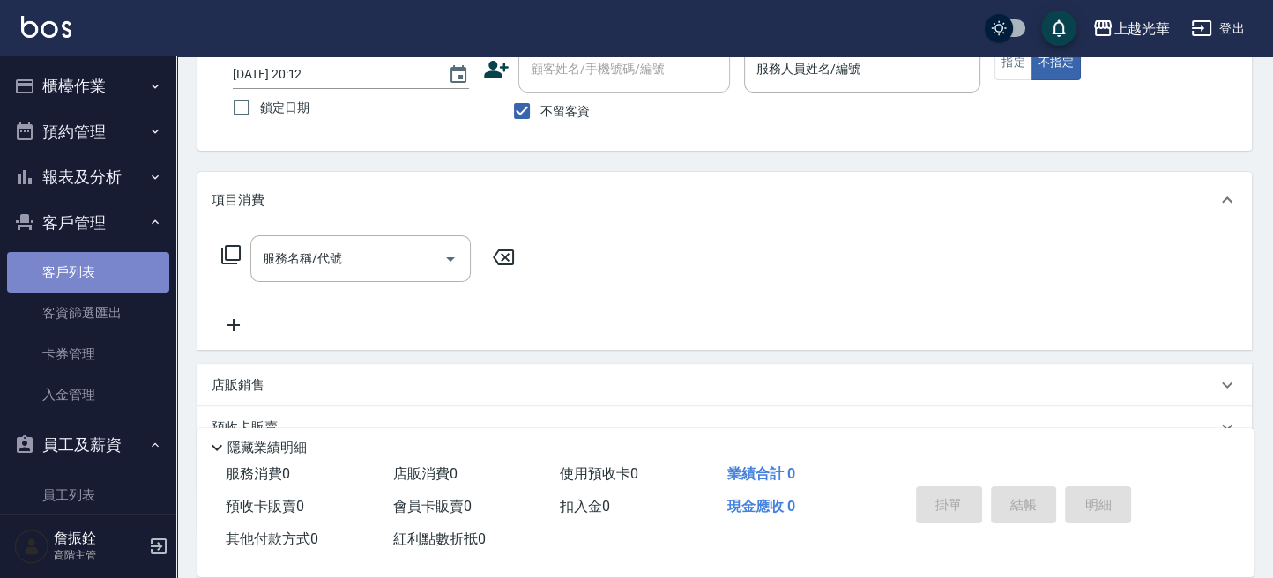
click at [100, 270] on link "客戶列表" at bounding box center [88, 272] width 162 height 41
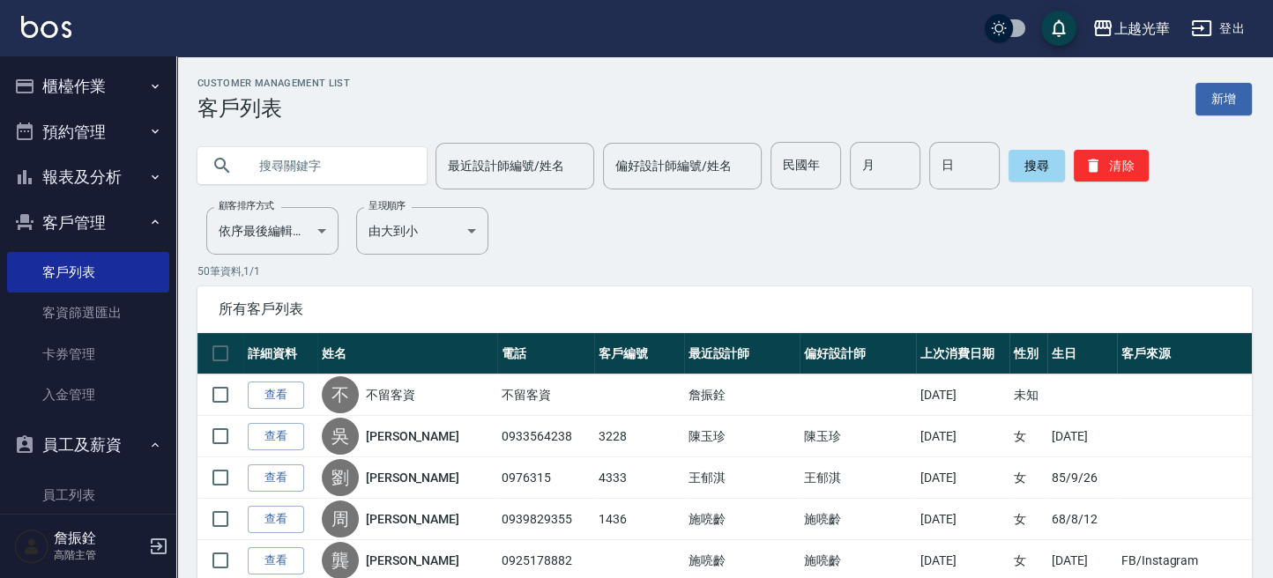
click at [274, 156] on input "text" at bounding box center [330, 166] width 166 height 48
click at [273, 161] on input "師夢姍" at bounding box center [330, 166] width 166 height 48
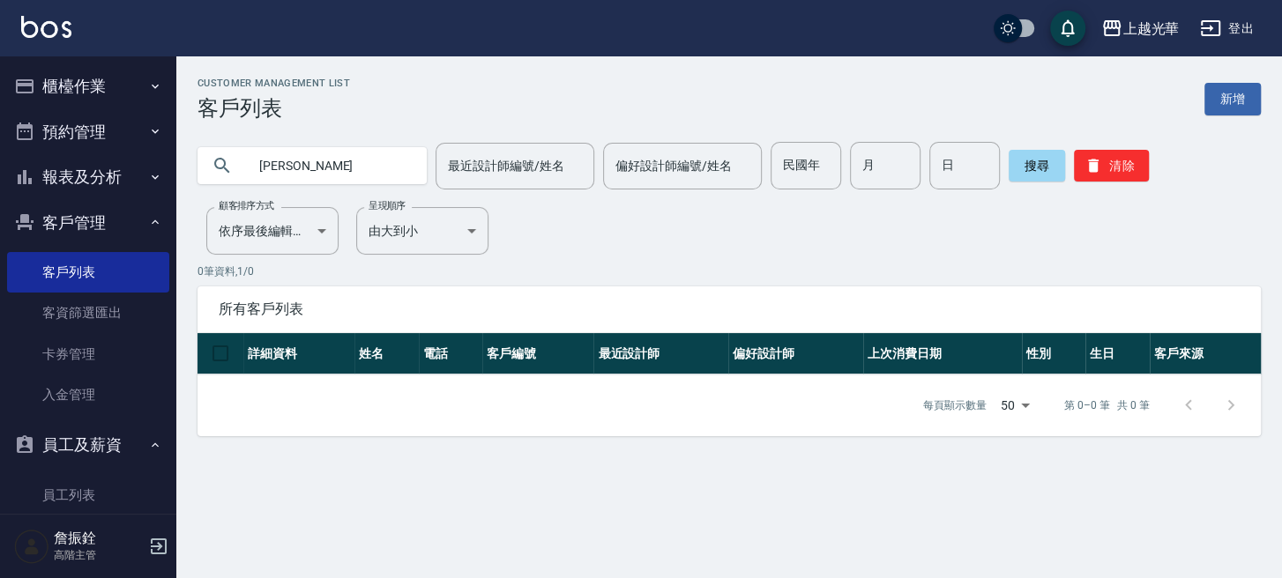
click at [323, 165] on input "施夢姍" at bounding box center [330, 166] width 166 height 48
type input "施夢"
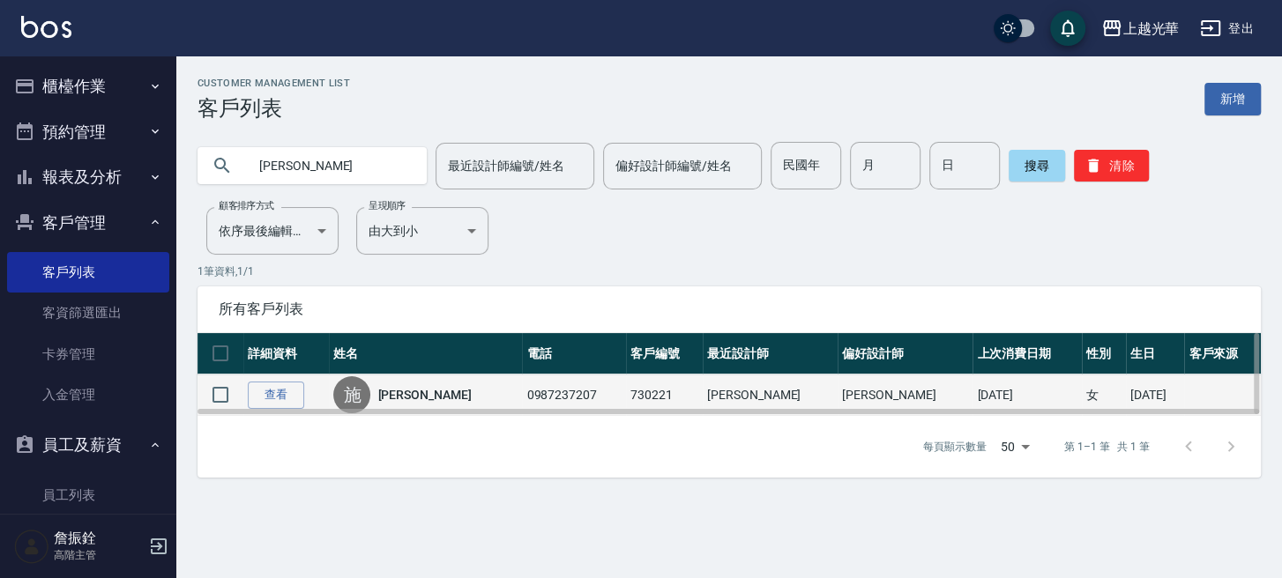
click at [672, 398] on td "730221" at bounding box center [664, 395] width 77 height 41
click at [252, 390] on link "查看" at bounding box center [276, 395] width 56 height 27
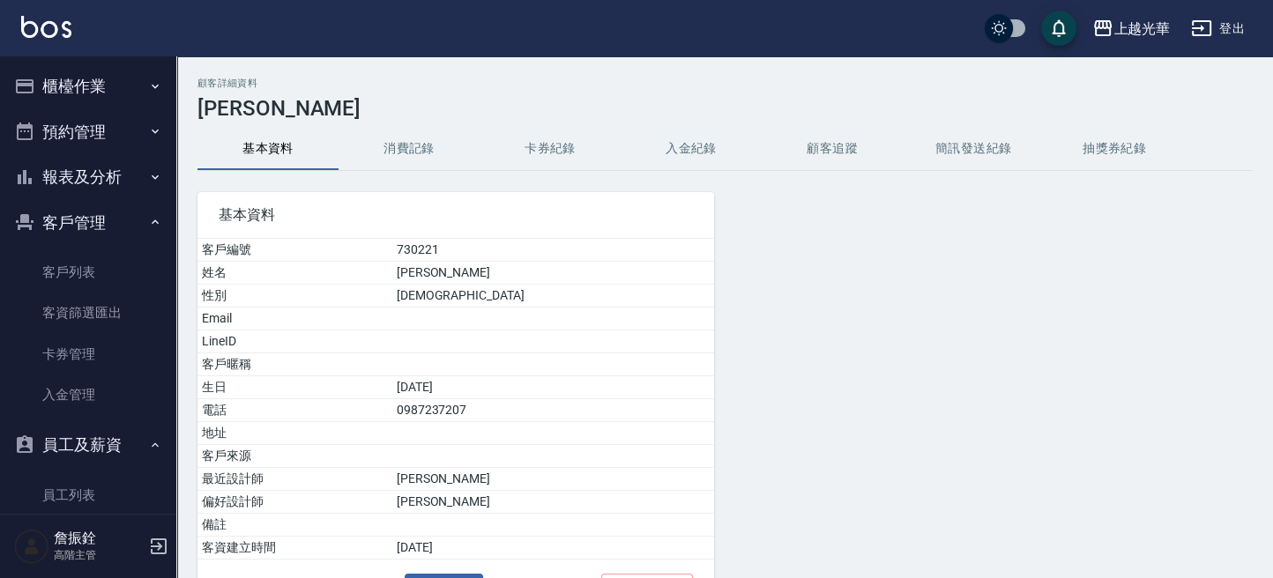
drag, startPoint x: 578, startPoint y: 119, endPoint x: 557, endPoint y: 137, distance: 27.5
click at [575, 125] on div "顧客詳細資料 施夢珊 基本資料 消費記錄 卡券紀錄 入金紀錄 顧客追蹤 簡訊發送紀錄 抽獎券紀錄 基本資料 客戶編號 730221 姓名 施夢珊 性別 FEM…" at bounding box center [724, 376] width 1096 height 596
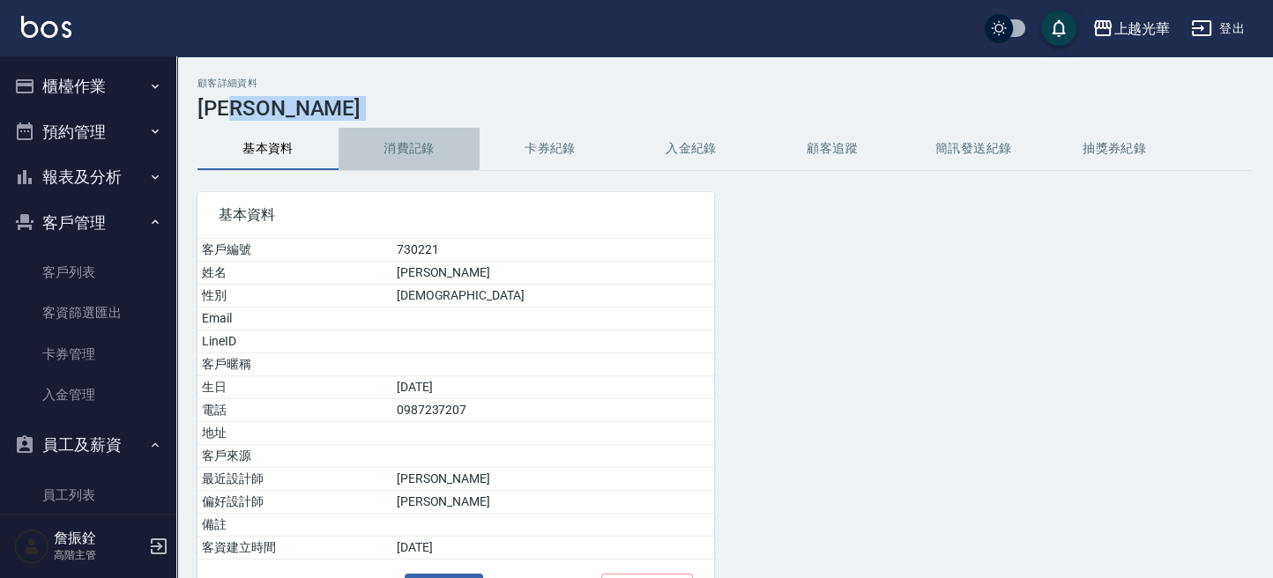
click at [405, 151] on button "消費記錄" at bounding box center [408, 149] width 141 height 42
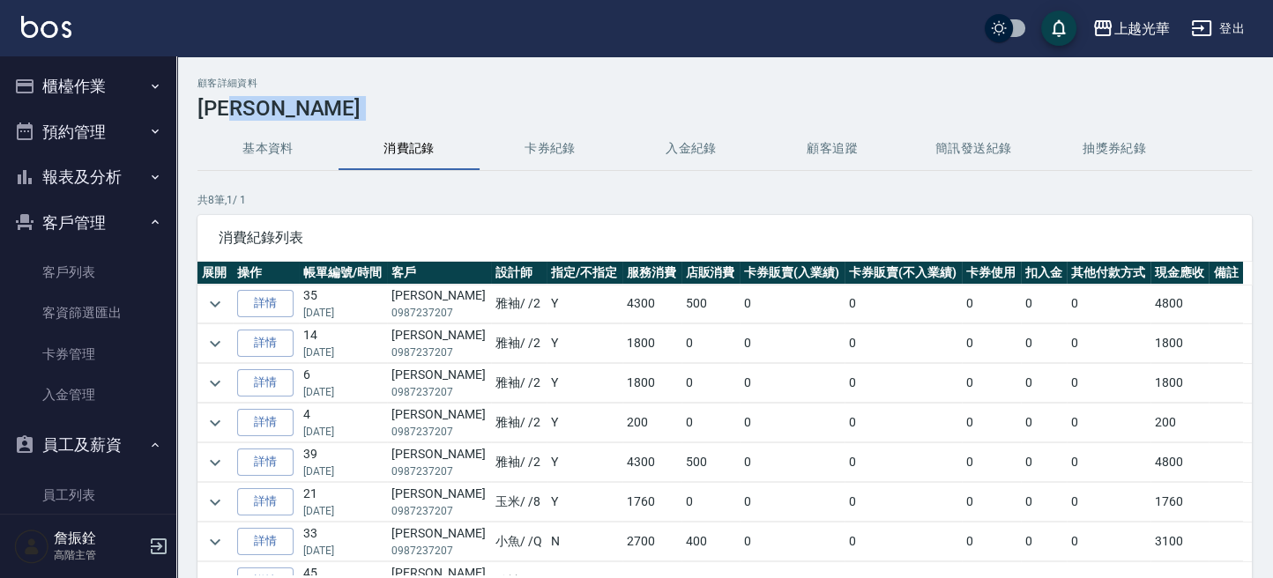
click at [408, 146] on button "消費記錄" at bounding box center [408, 149] width 141 height 42
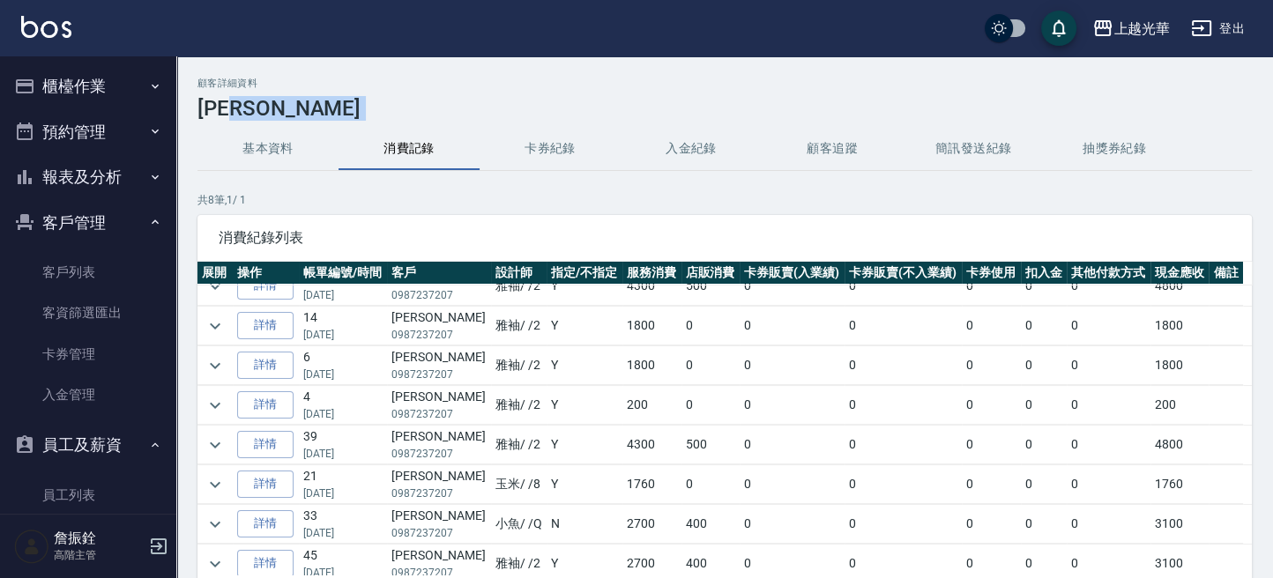
scroll to position [22, 0]
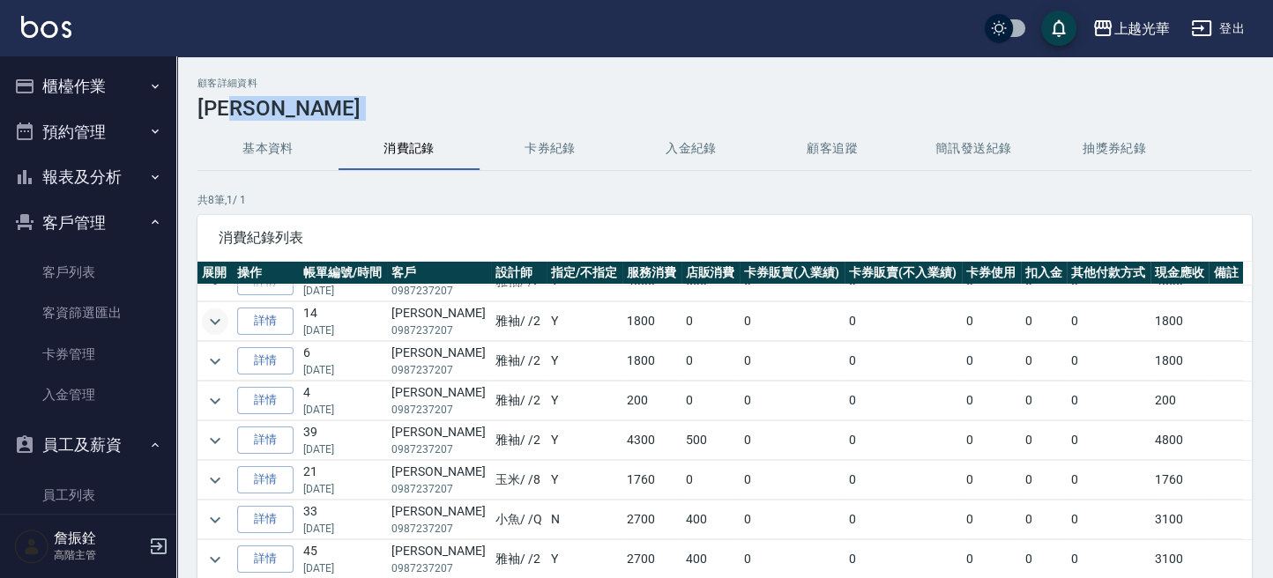
click at [223, 317] on icon "expand row" at bounding box center [214, 321] width 21 height 21
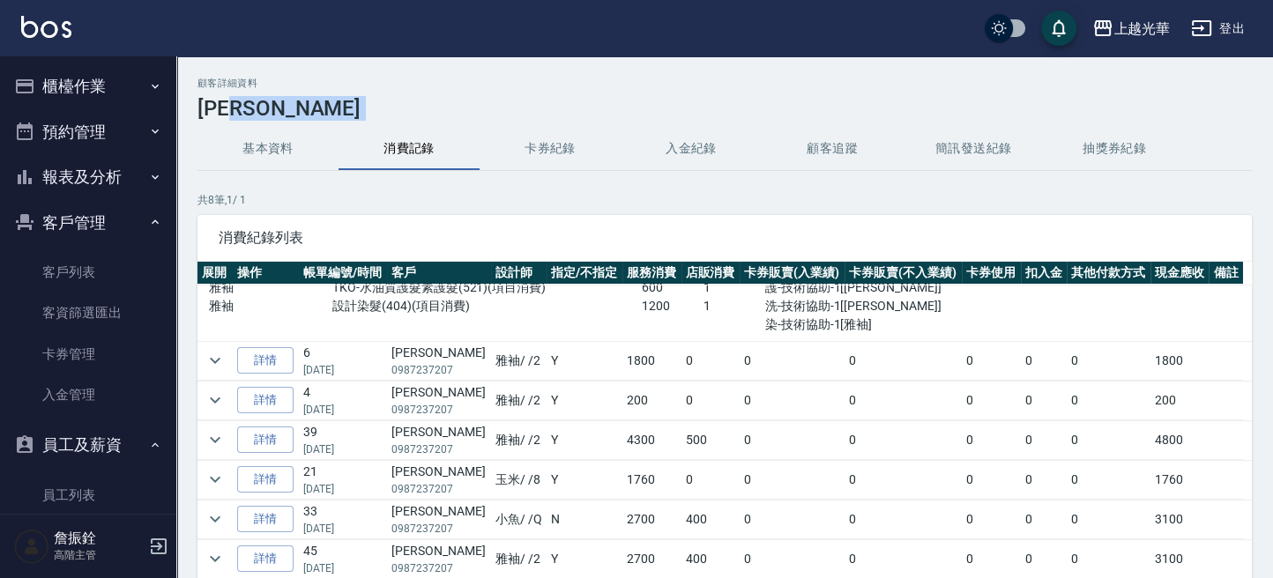
scroll to position [0, 0]
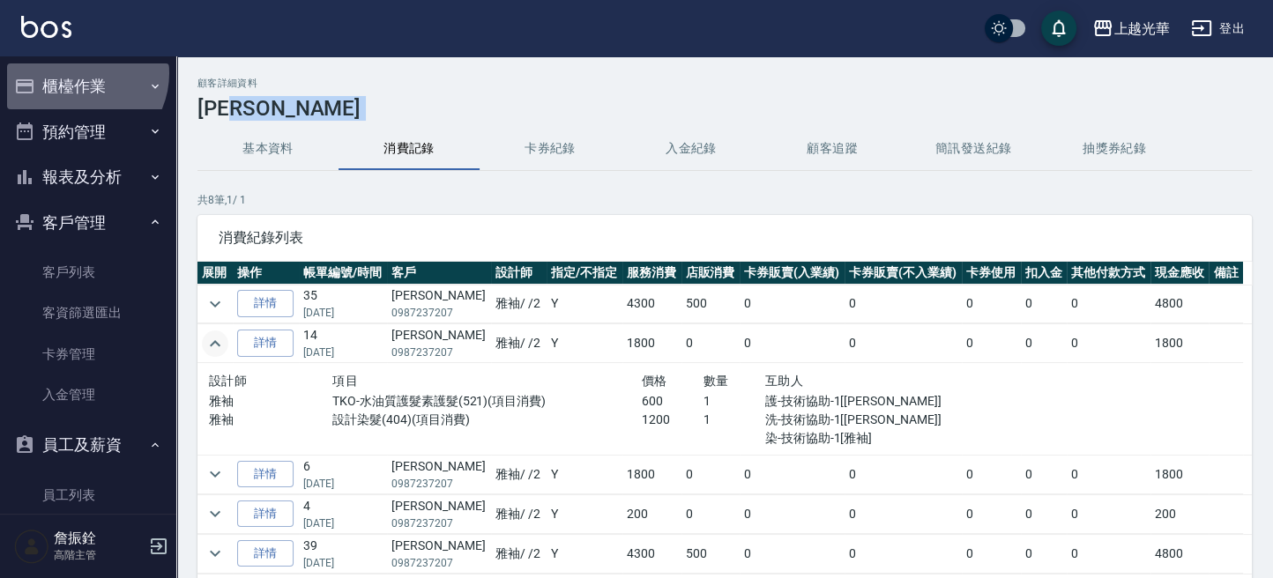
click at [78, 73] on button "櫃檯作業" at bounding box center [88, 86] width 162 height 46
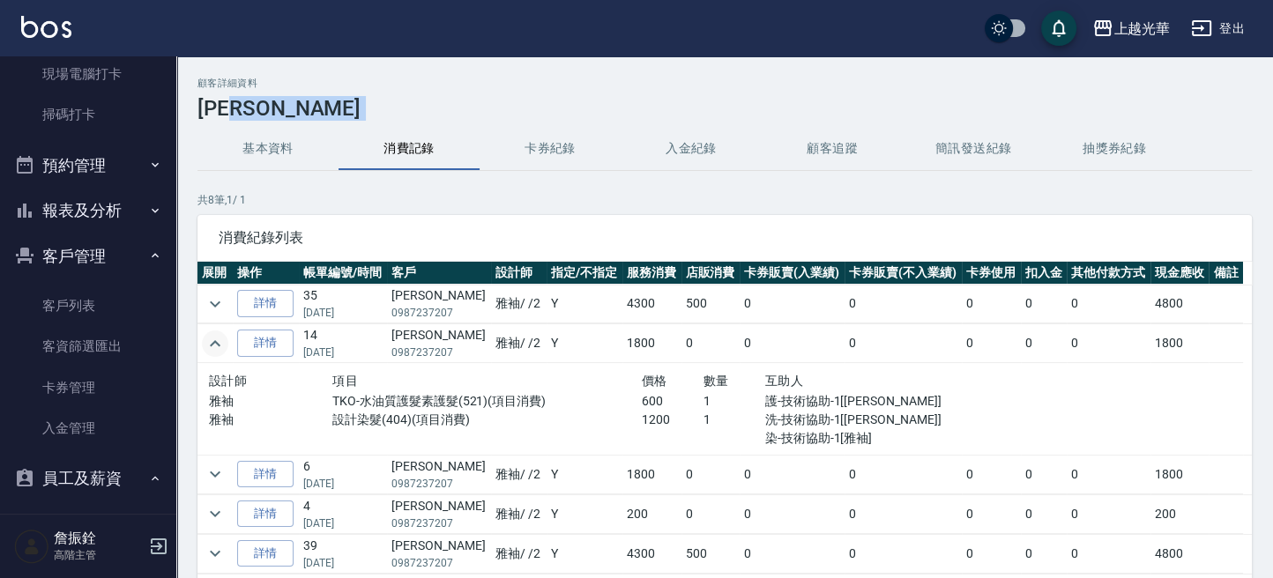
scroll to position [234, 0]
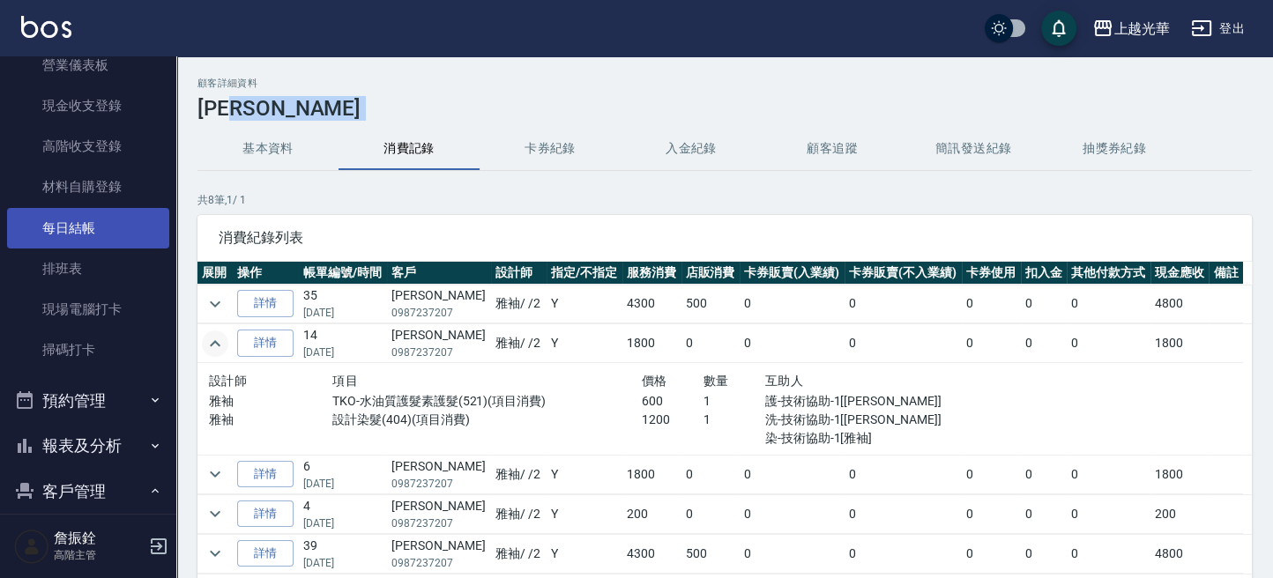
click at [115, 212] on link "每日結帳" at bounding box center [88, 228] width 162 height 41
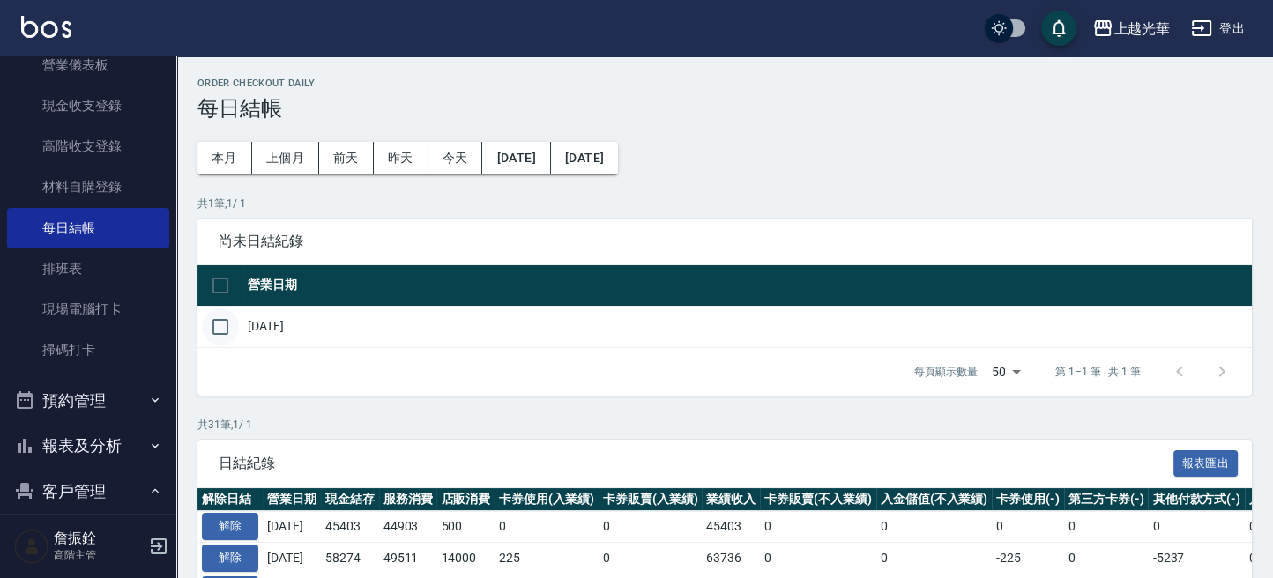
click at [224, 332] on input "checkbox" at bounding box center [220, 326] width 37 height 37
checkbox input "true"
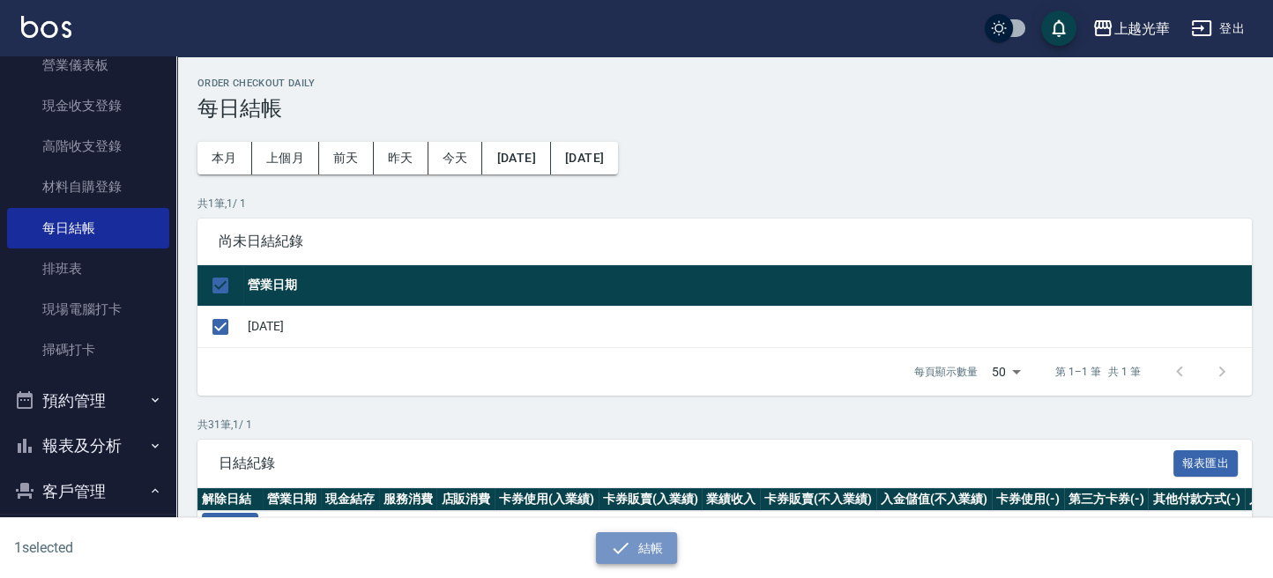
click at [638, 546] on button "結帳" at bounding box center [637, 548] width 82 height 33
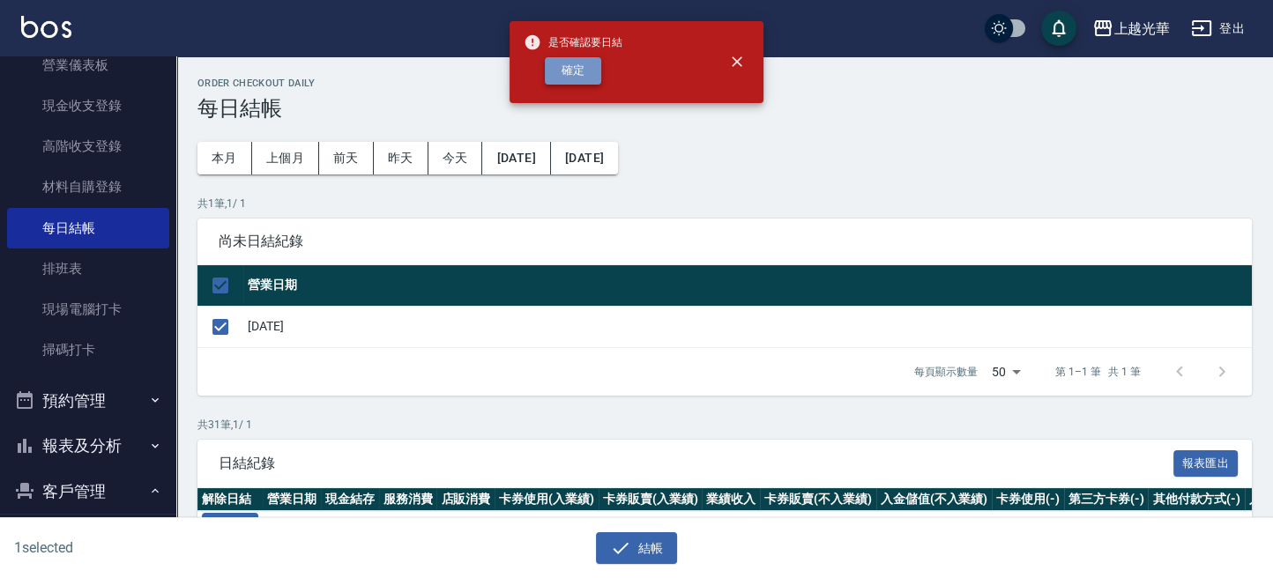
click at [580, 83] on button "確定" at bounding box center [573, 70] width 56 height 27
checkbox input "false"
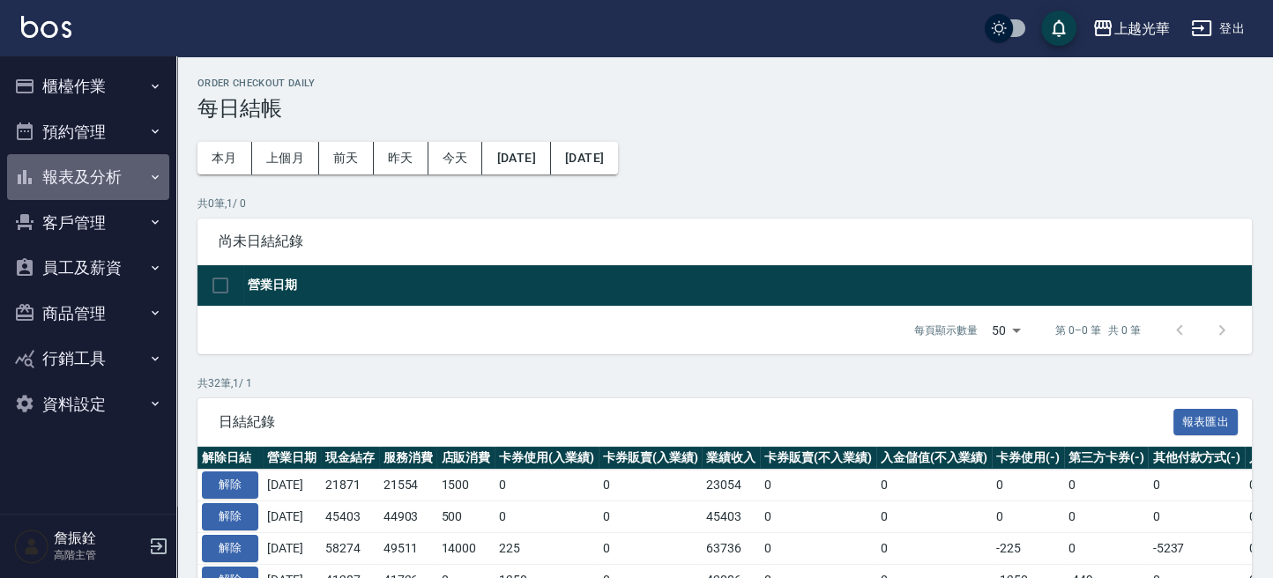
click at [125, 171] on button "報表及分析" at bounding box center [88, 177] width 162 height 46
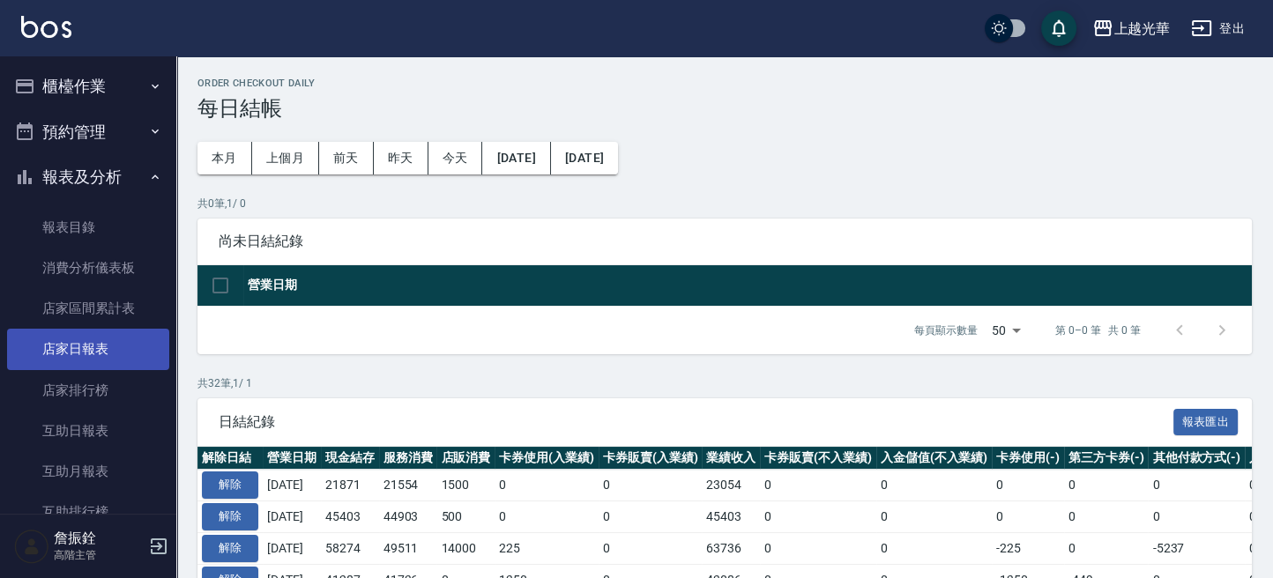
click at [106, 345] on link "店家日報表" at bounding box center [88, 349] width 162 height 41
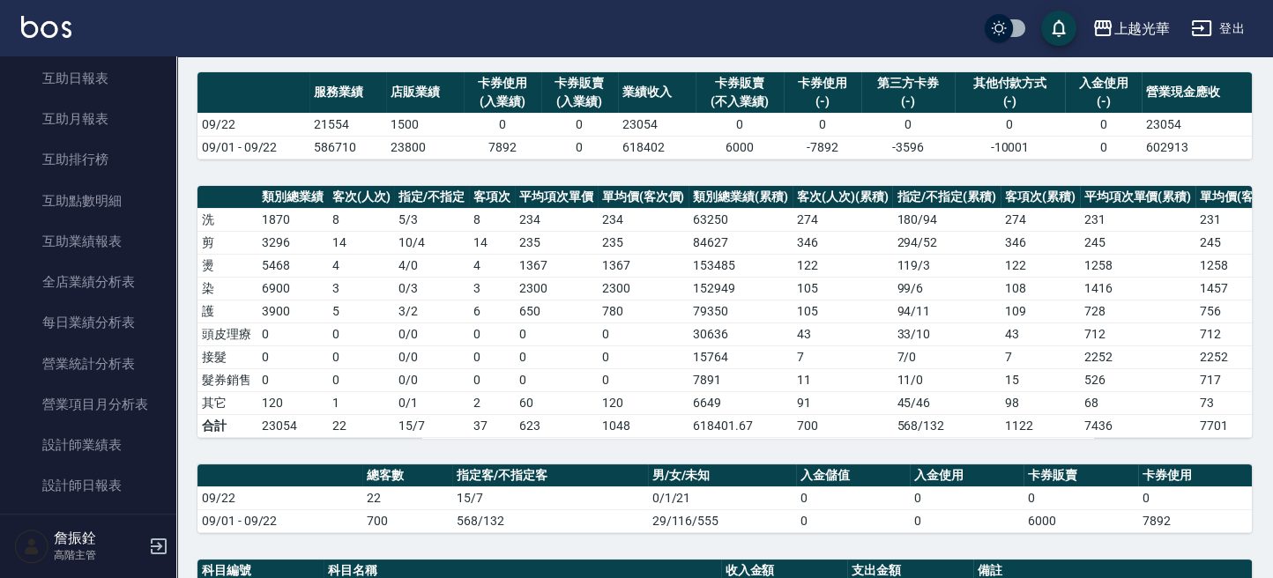
scroll to position [353, 0]
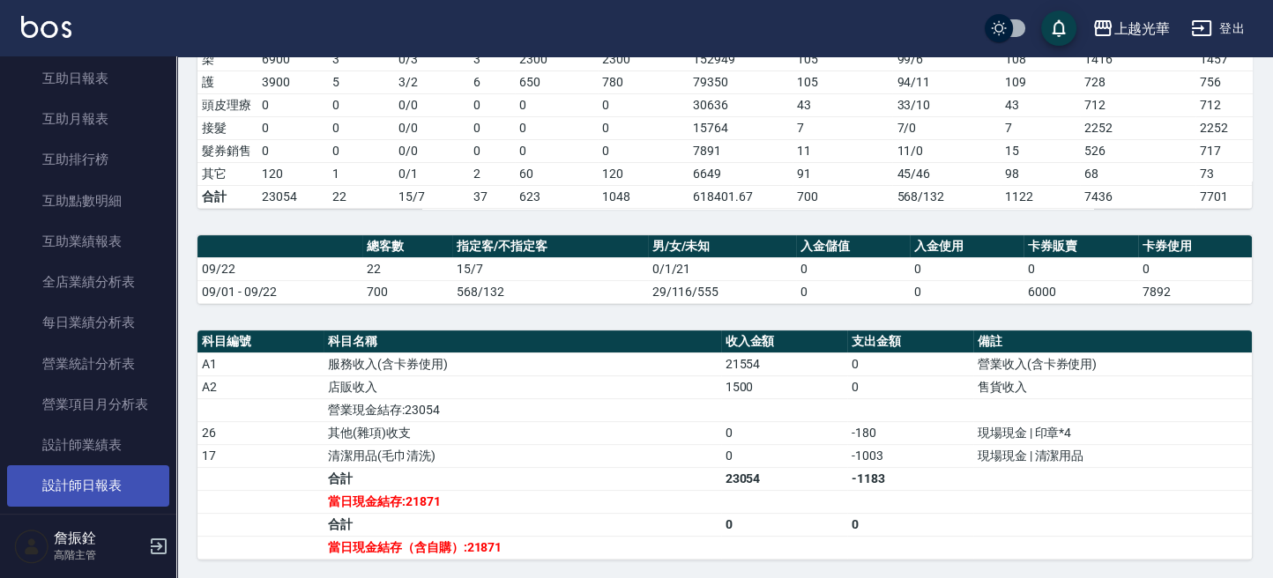
click at [110, 472] on link "設計師日報表" at bounding box center [88, 485] width 162 height 41
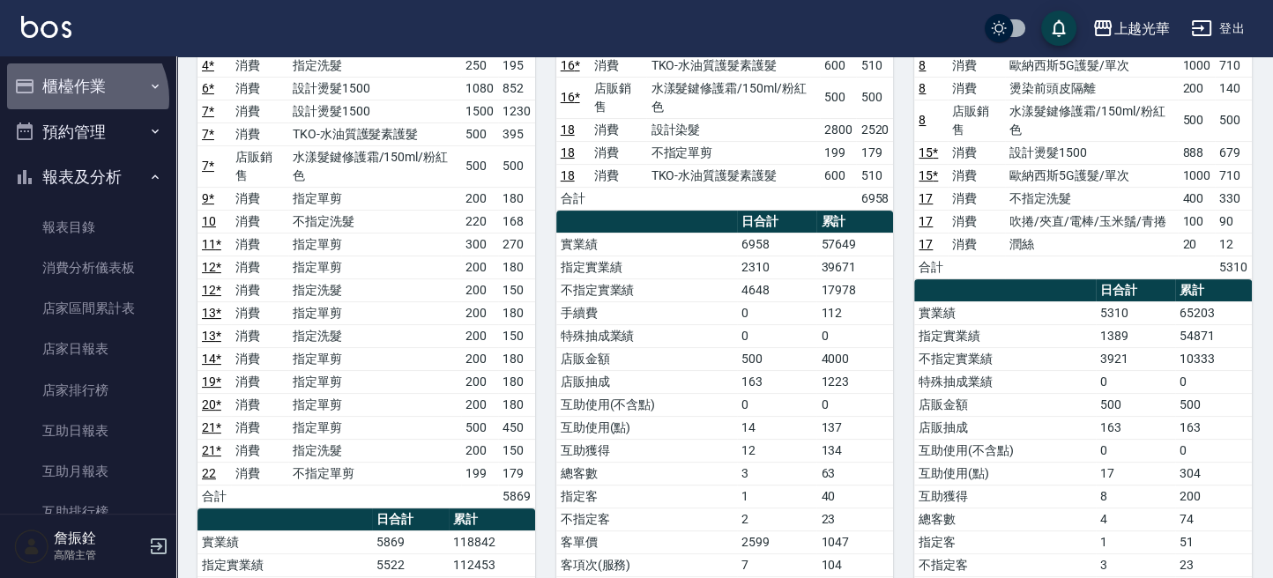
click at [82, 99] on button "櫃檯作業" at bounding box center [88, 86] width 162 height 46
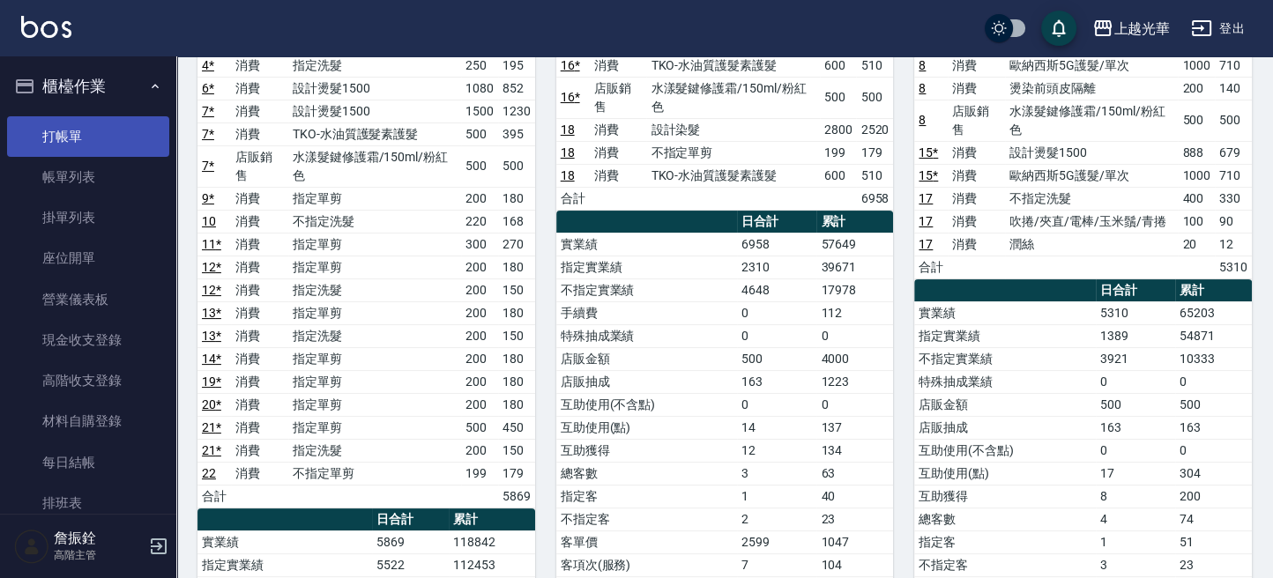
click at [85, 130] on link "打帳單" at bounding box center [88, 136] width 162 height 41
